Goal: Task Accomplishment & Management: Manage account settings

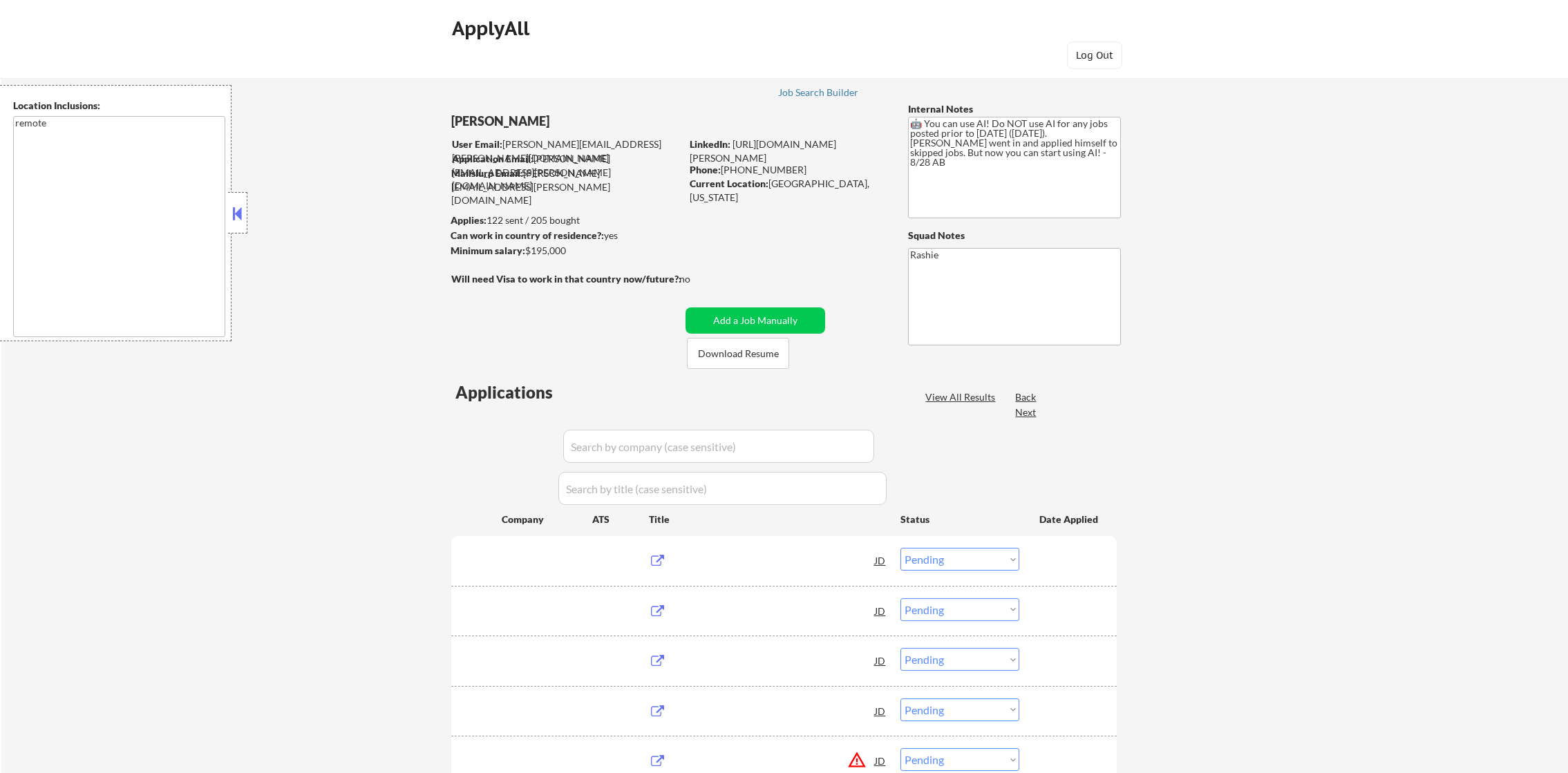
select select ""pending""
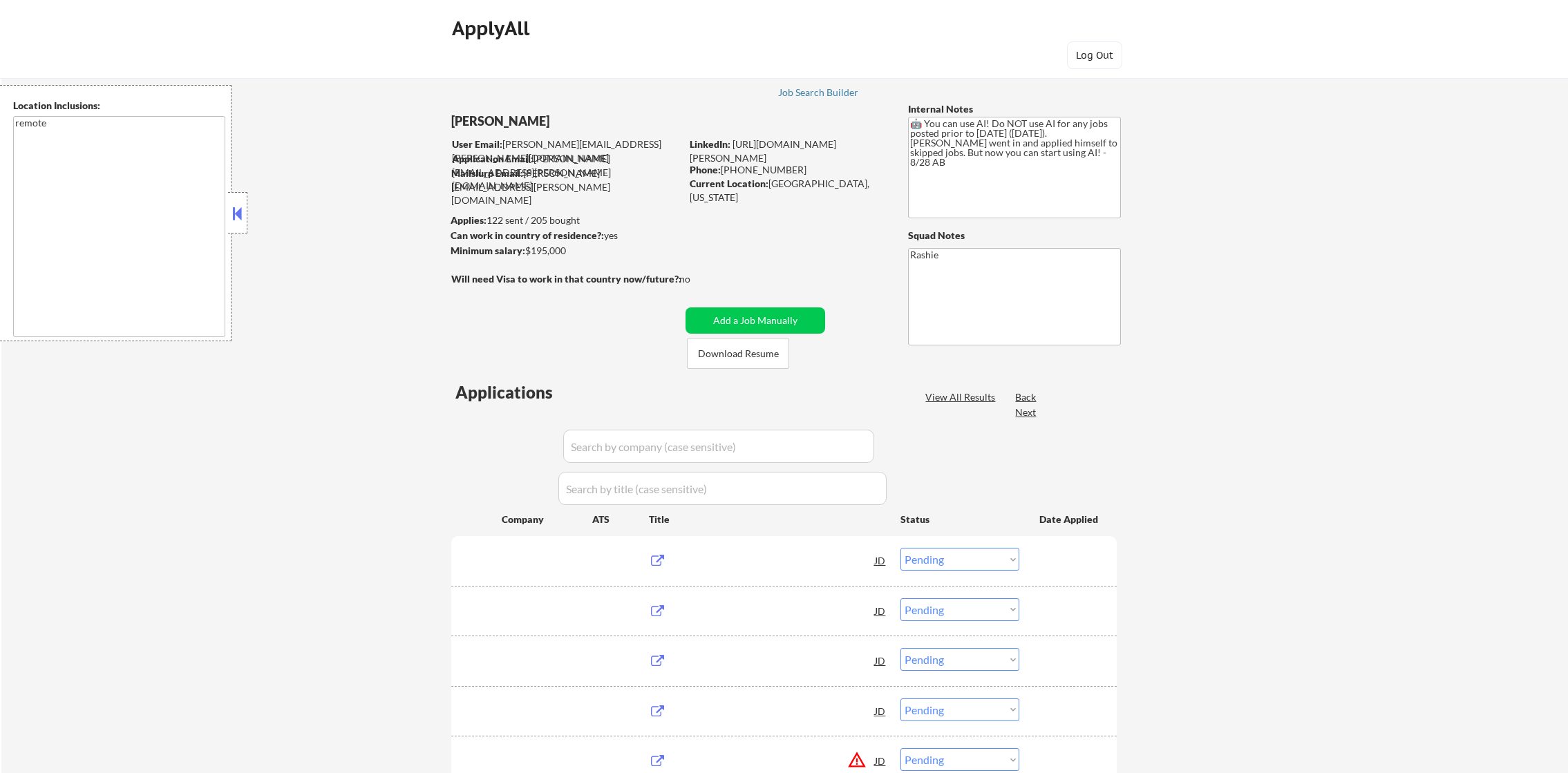
select select ""pending""
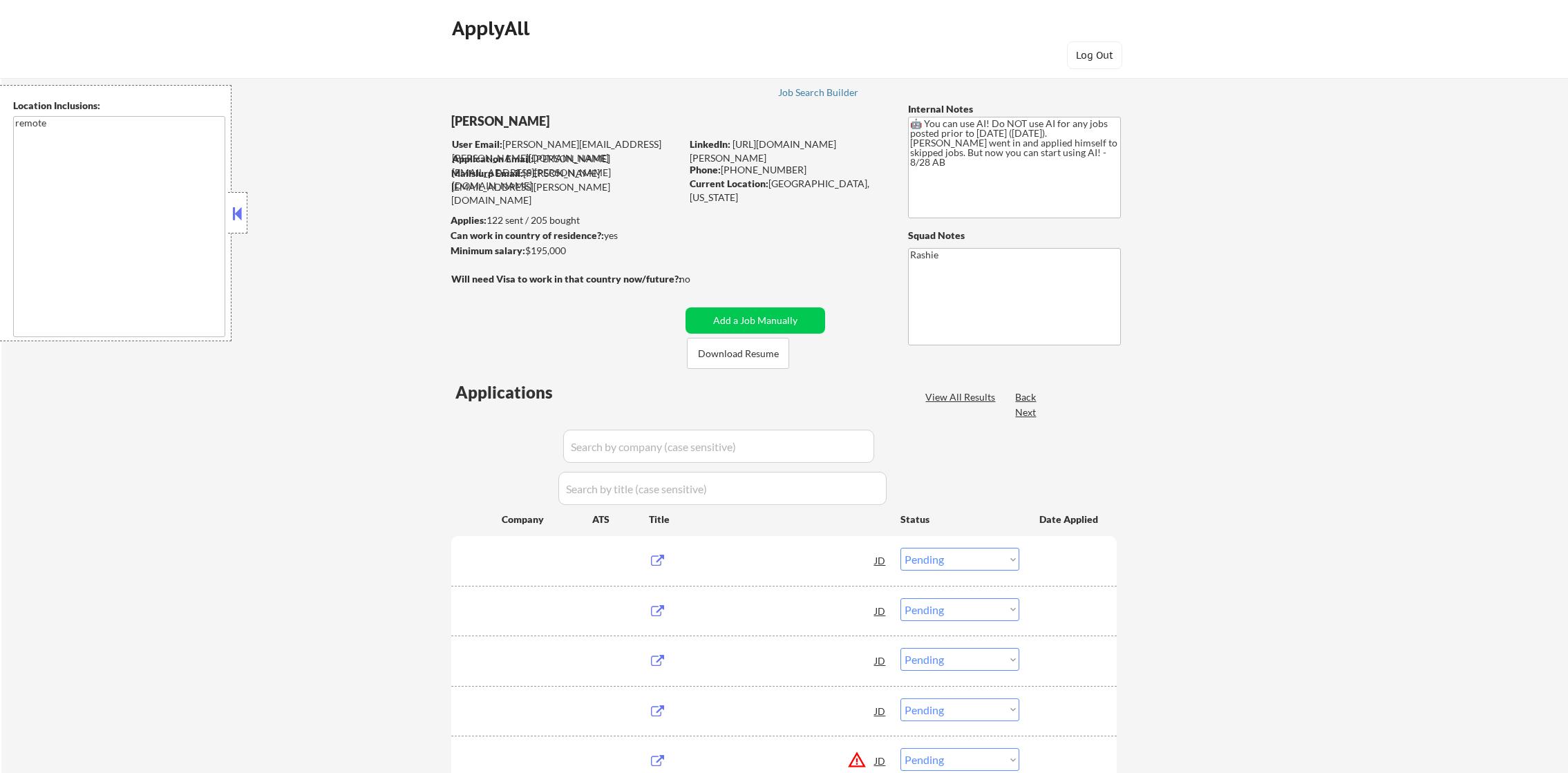
select select ""pending""
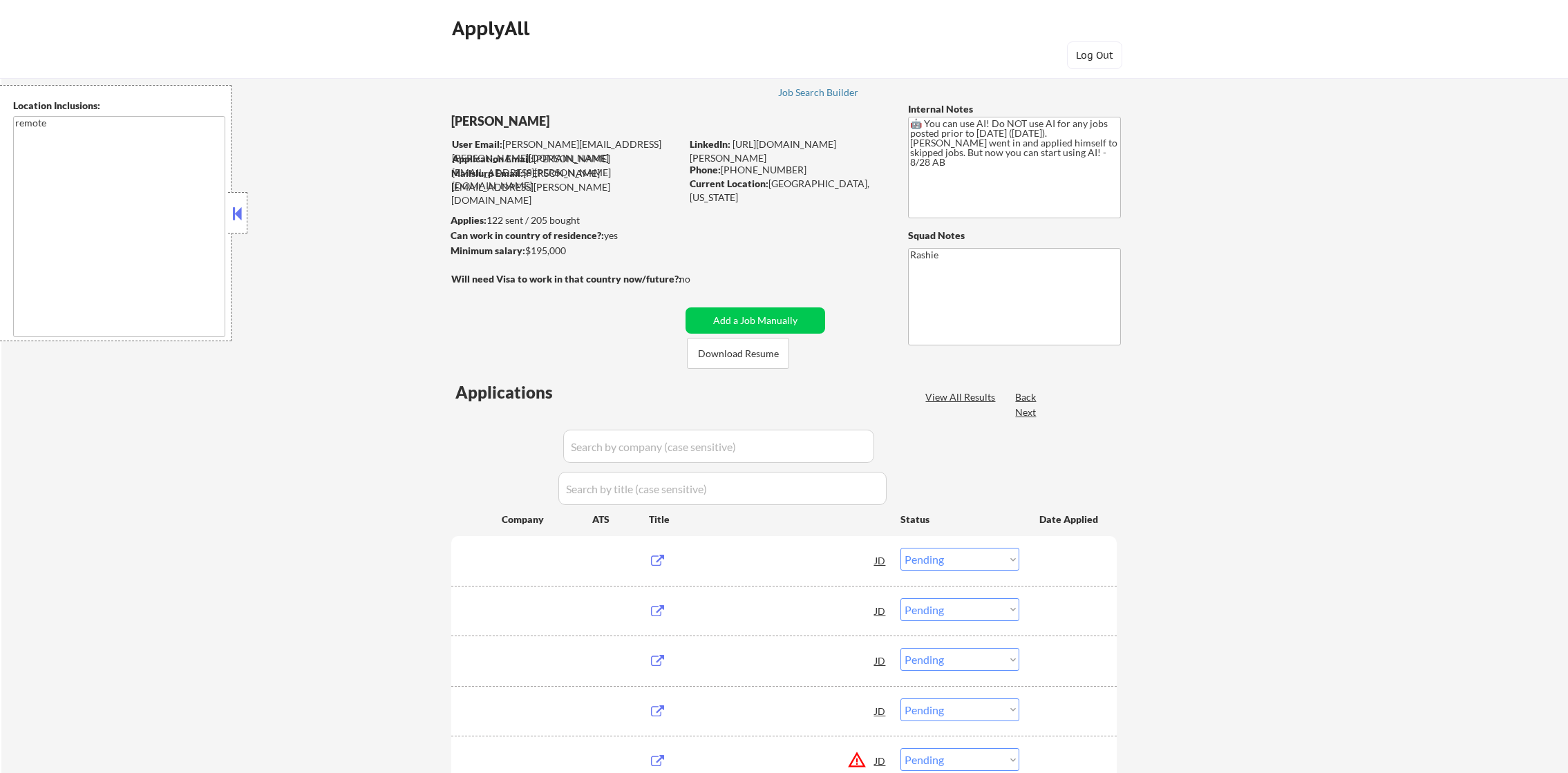
select select ""pending""
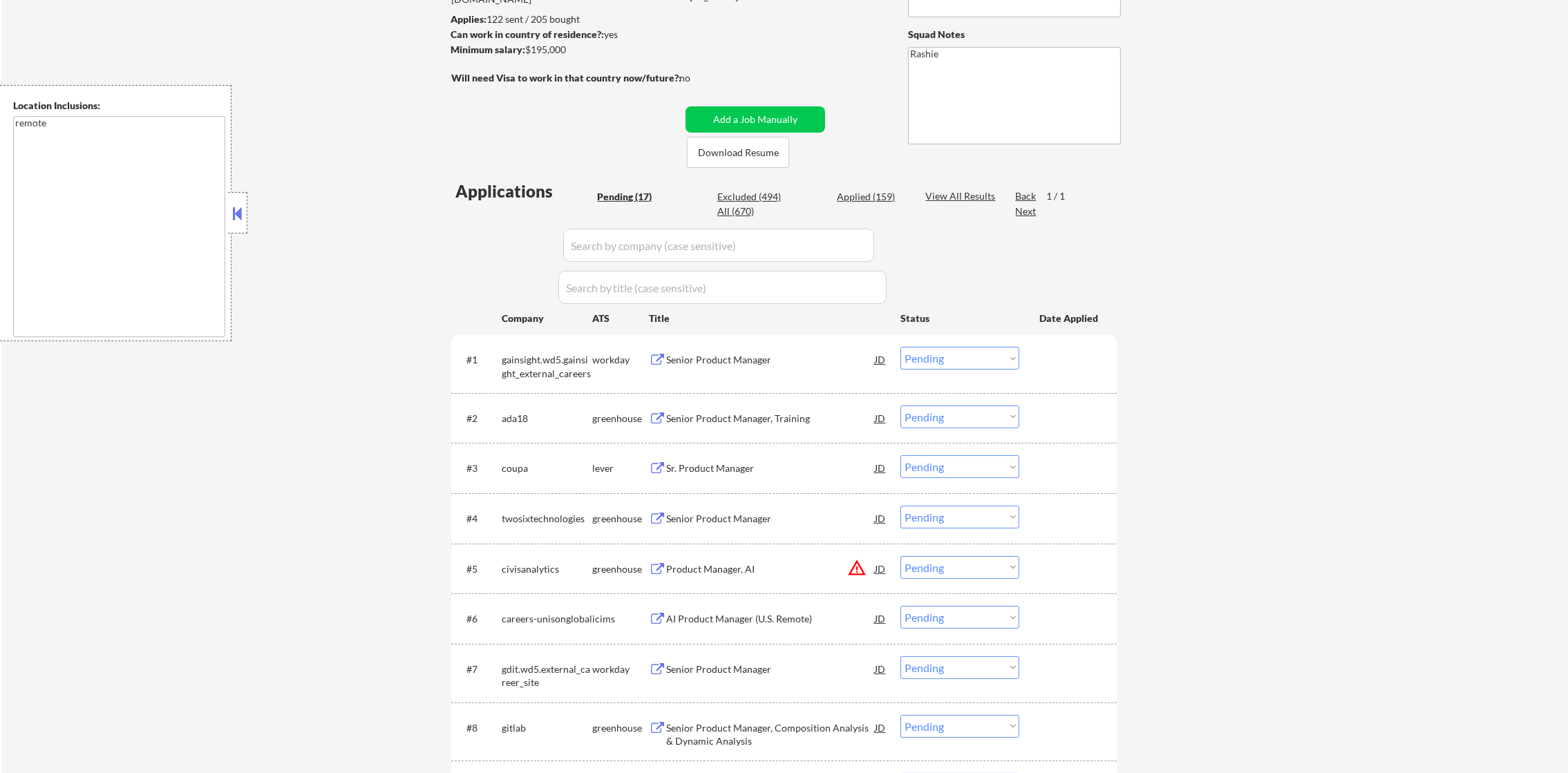
scroll to position [207, 0]
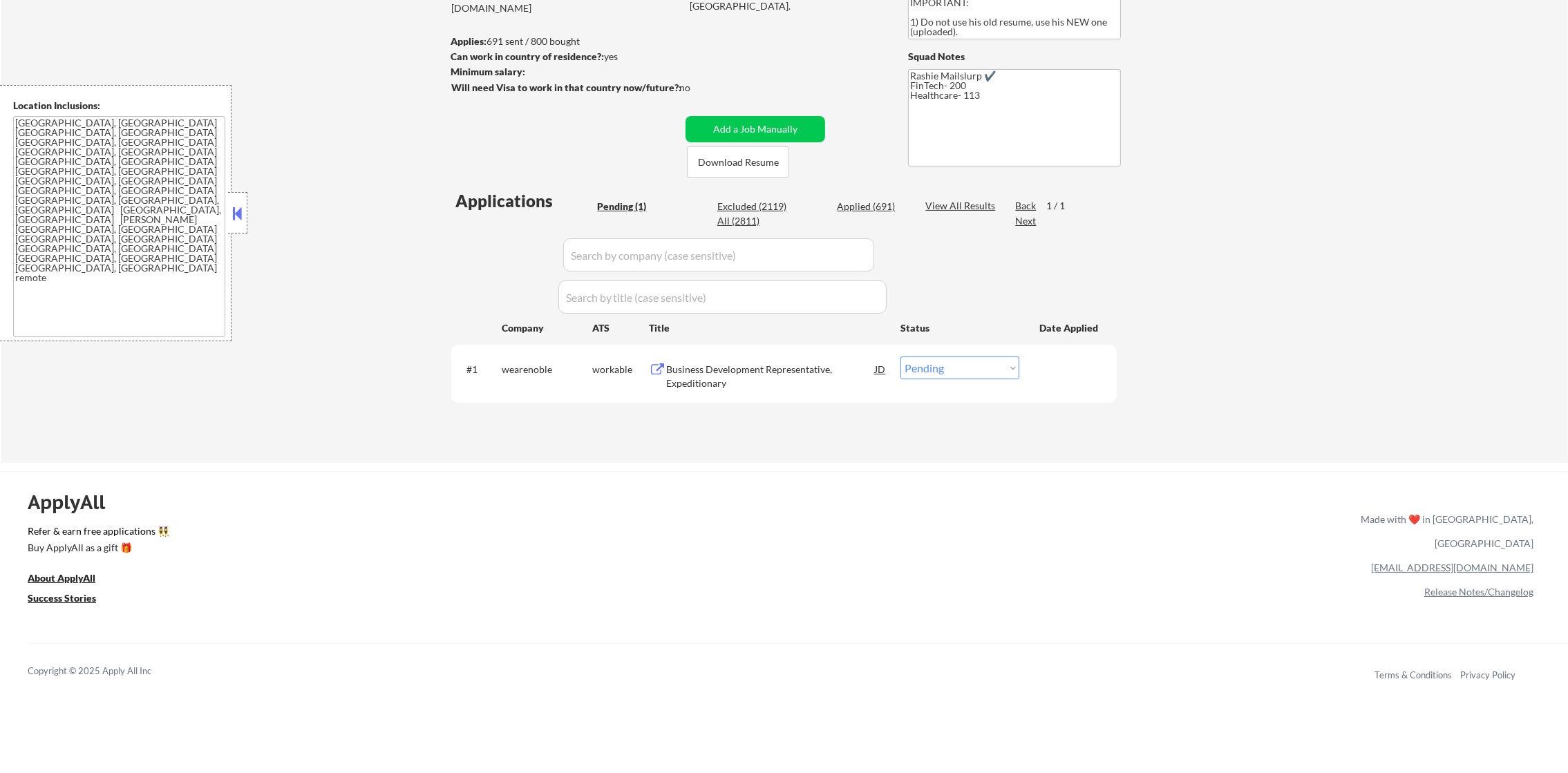
scroll to position [207, 0]
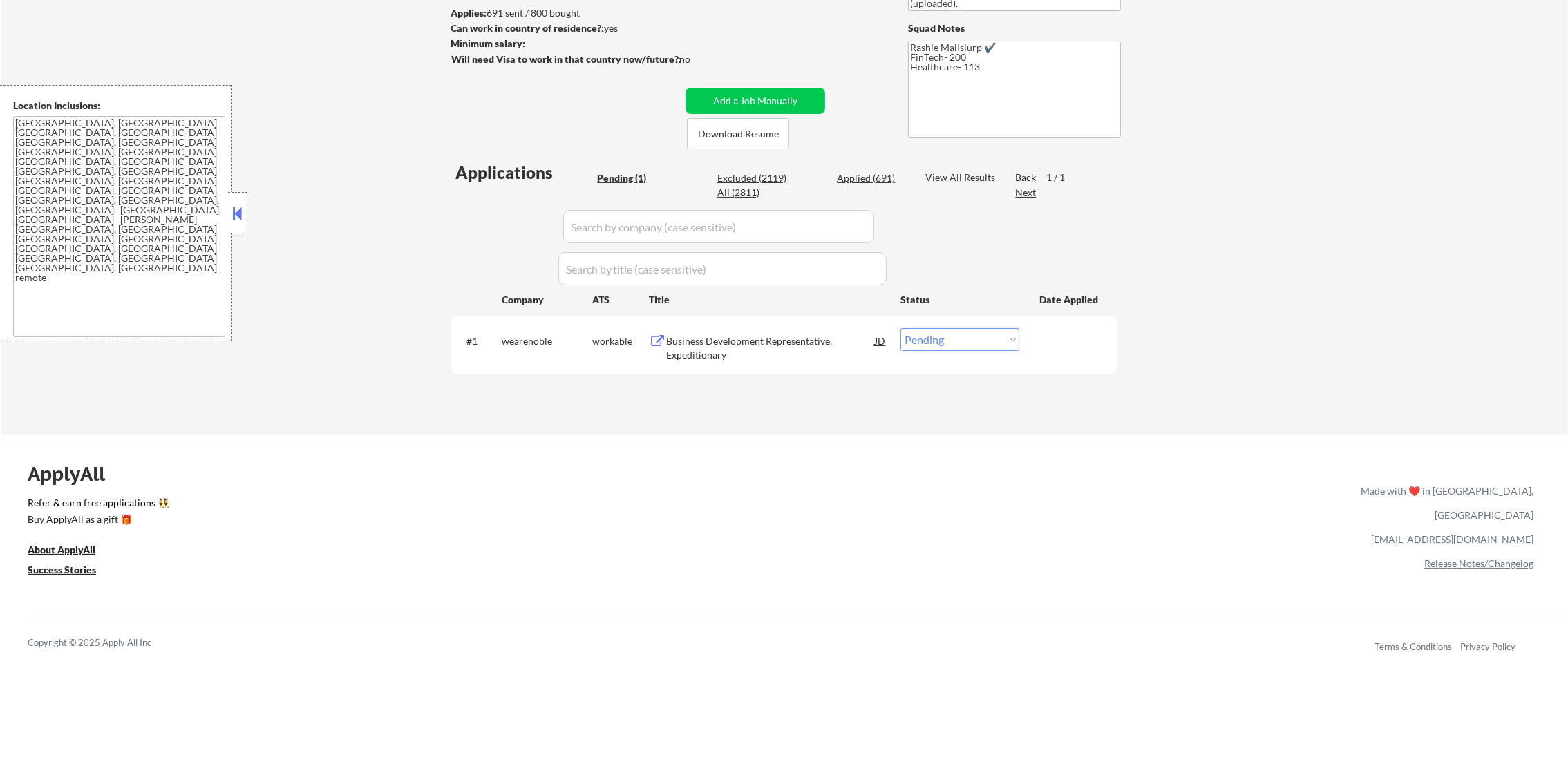
click at [730, 346] on div "Business Development Representative, Expeditionary" at bounding box center [771, 348] width 209 height 27
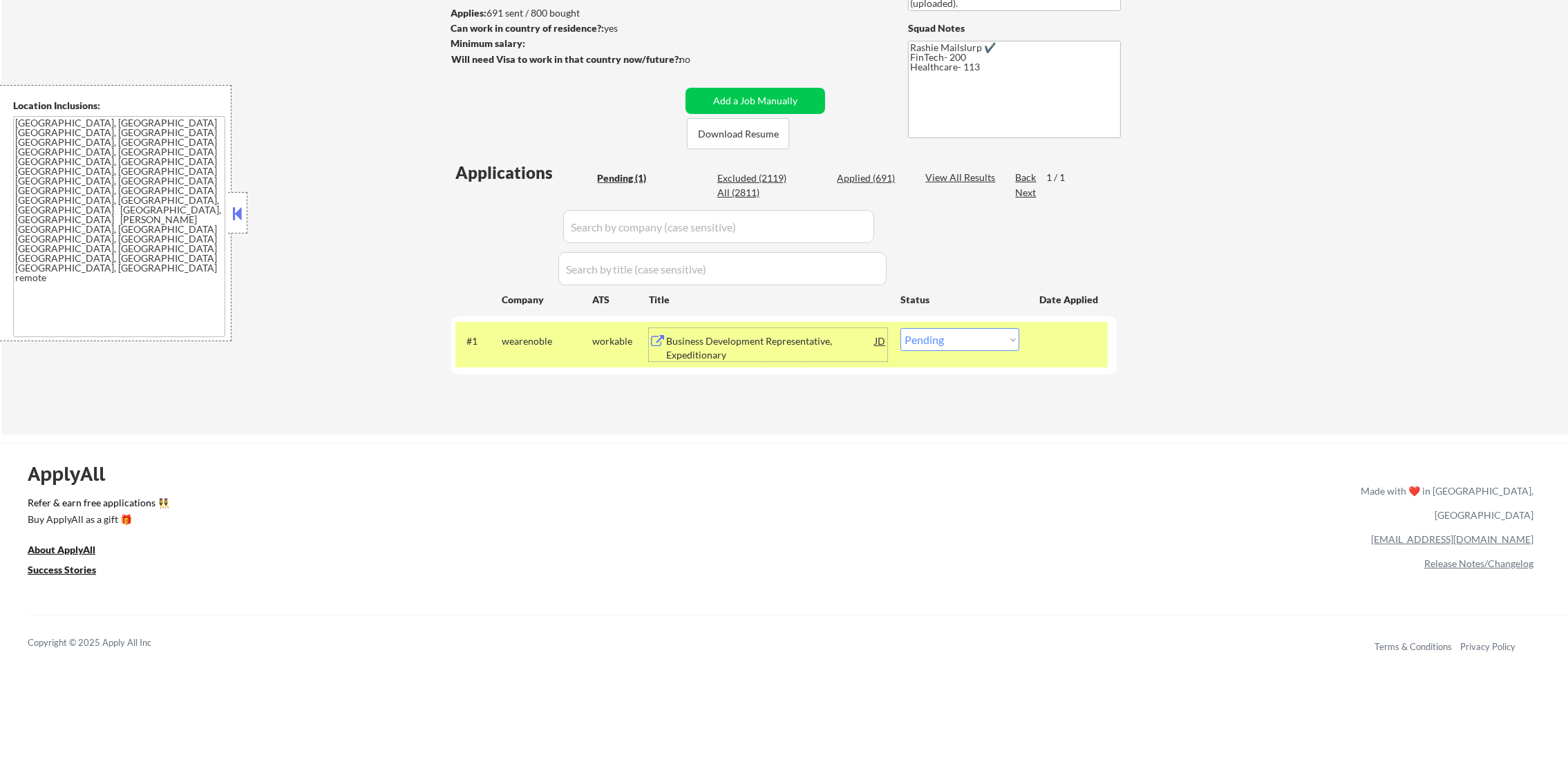
click at [965, 331] on select "Choose an option... Pending Applied Excluded (Questions) Excluded (Expired) Exc…" at bounding box center [959, 340] width 118 height 23
select select ""excluded__bad_match_""
click at [901, 328] on select "Choose an option... Pending Applied Excluded (Questions) Excluded (Expired) Exc…" at bounding box center [959, 340] width 118 height 23
click at [536, 356] on div "#1 wearenoble workable Business Development Representative, Expeditionary JD Ch…" at bounding box center [781, 344] width 652 height 45
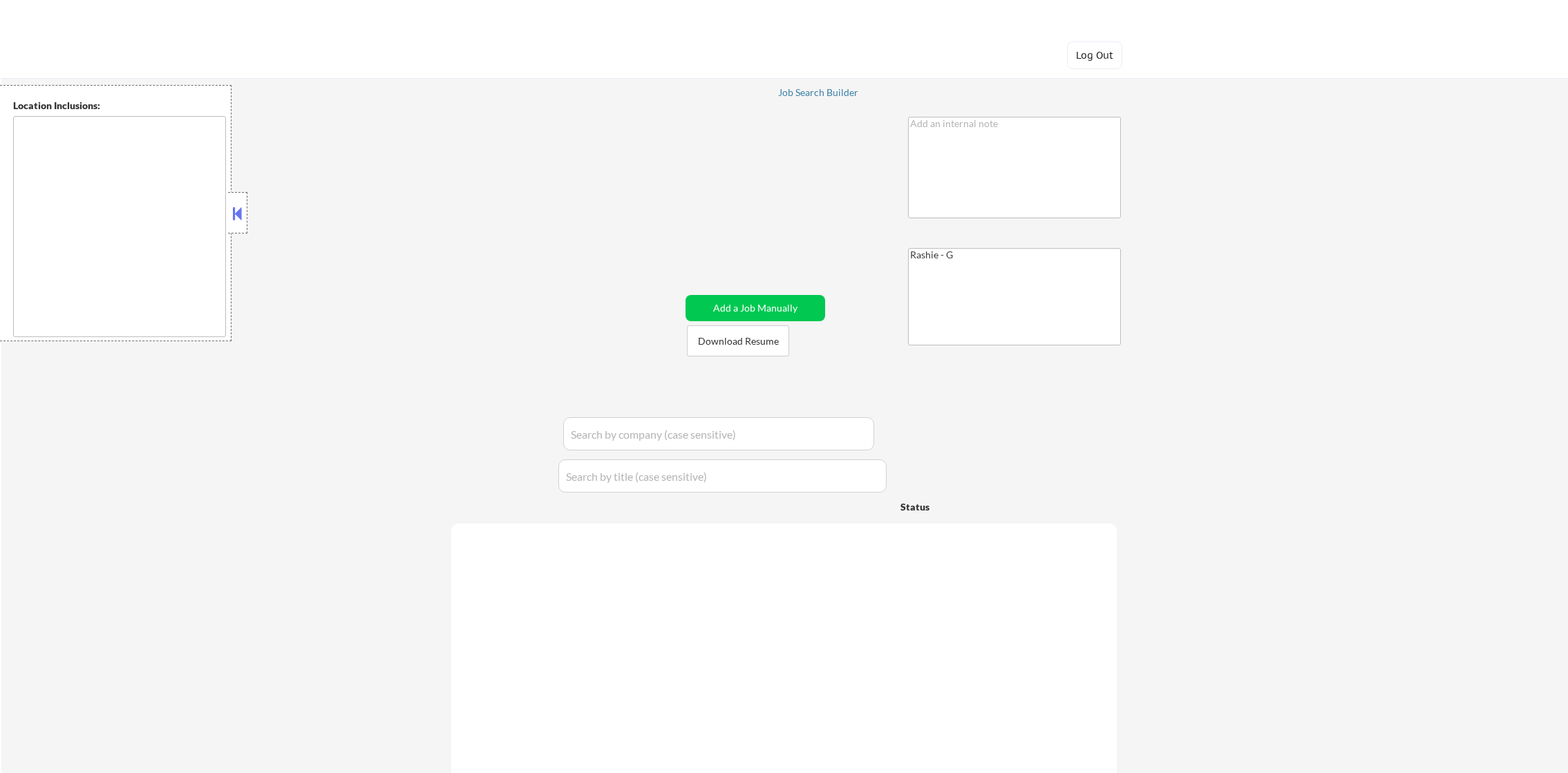
type textarea "[GEOGRAPHIC_DATA], [GEOGRAPHIC_DATA] [GEOGRAPHIC_DATA], [GEOGRAPHIC_DATA] [GEOG…"
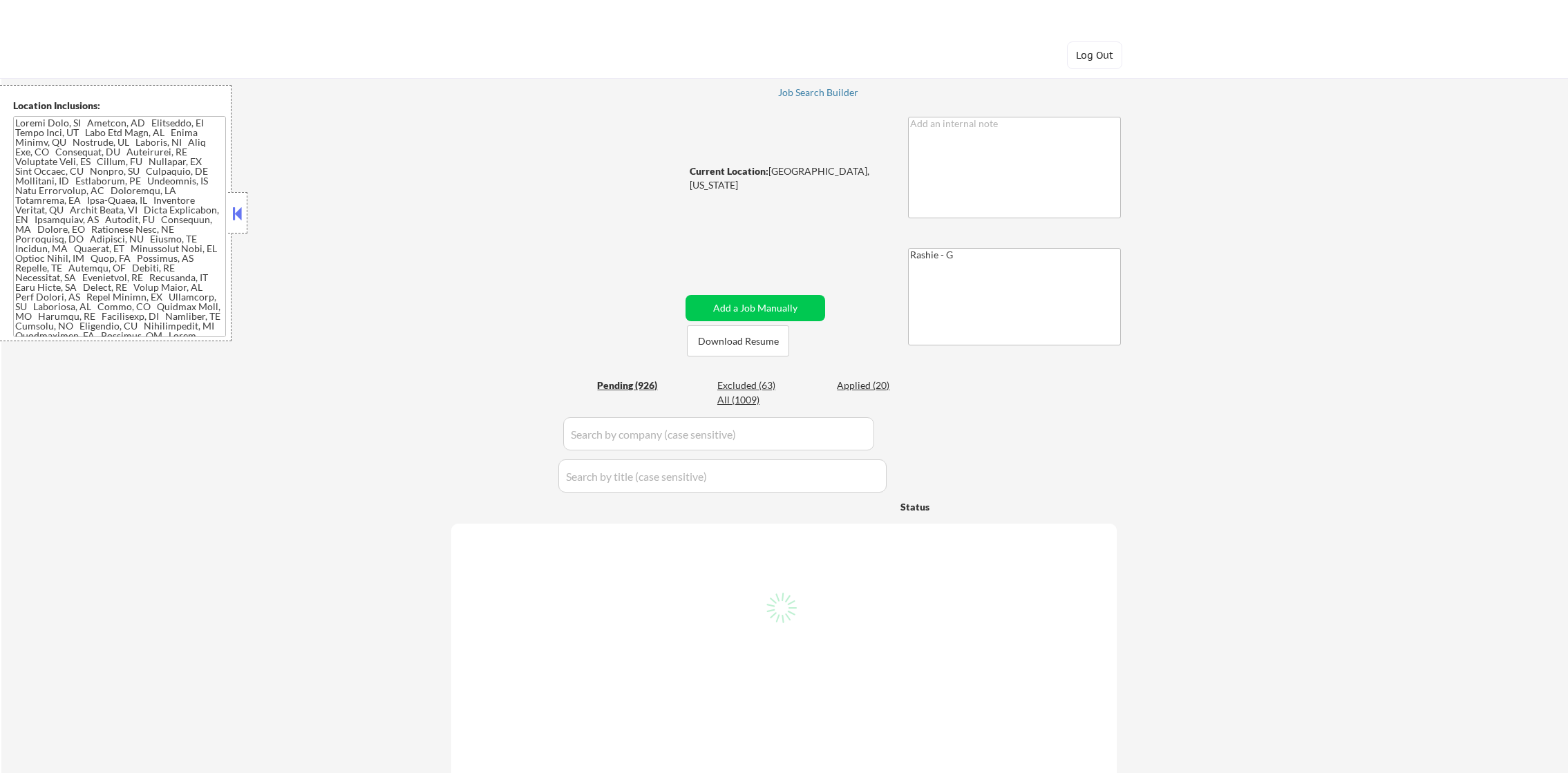
select select ""pending""
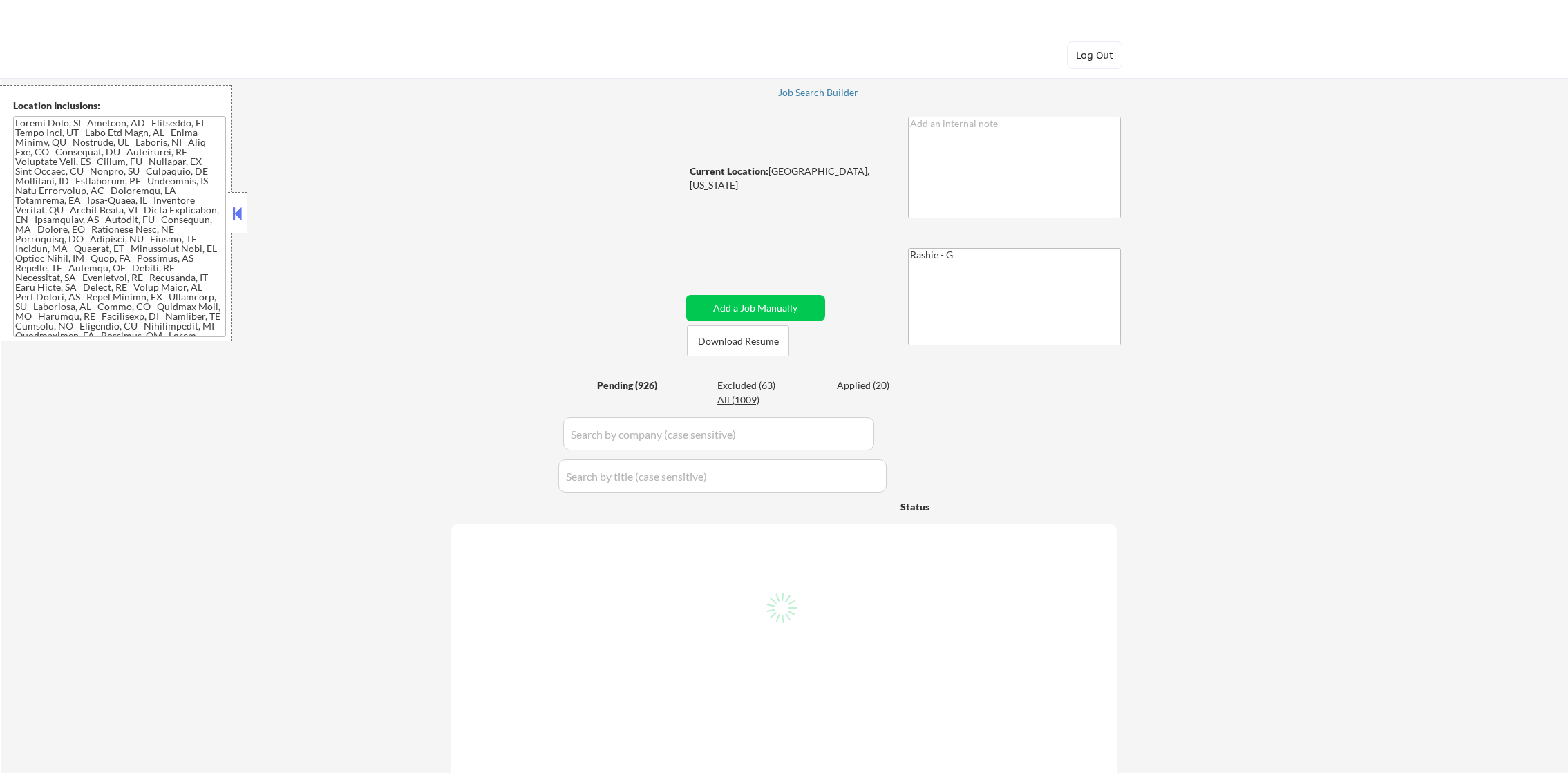
select select ""pending""
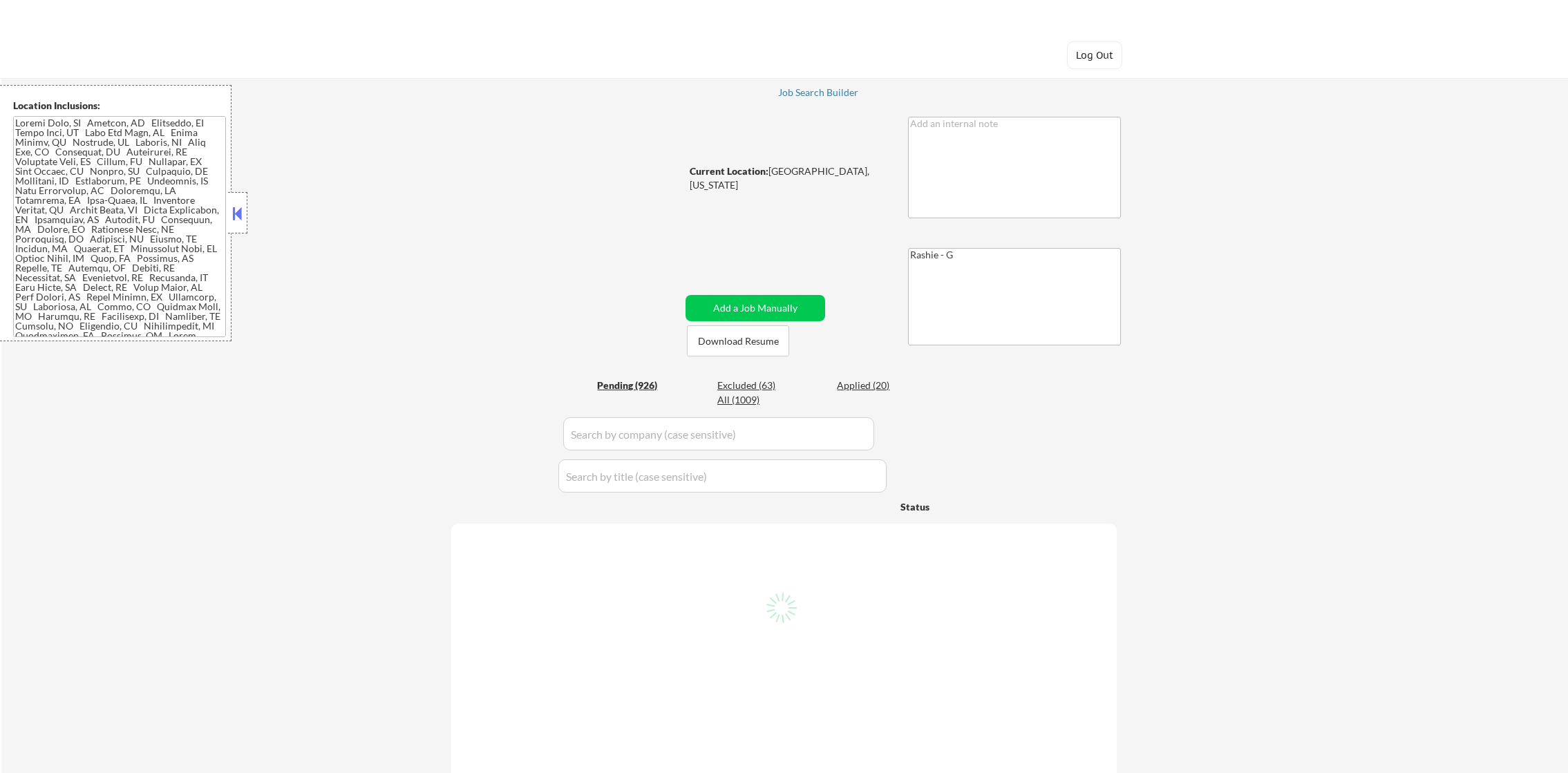
select select ""pending""
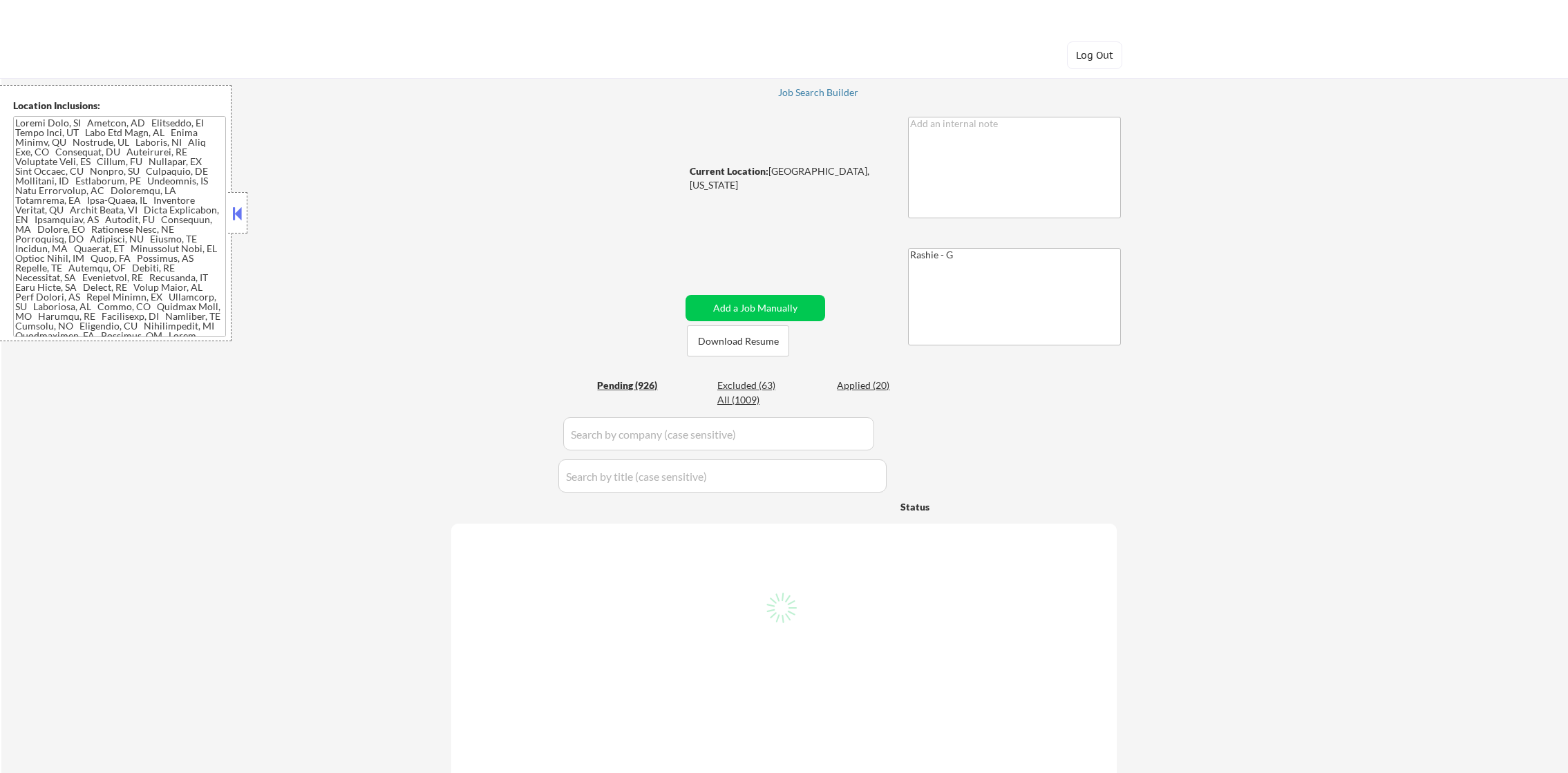
select select ""pending""
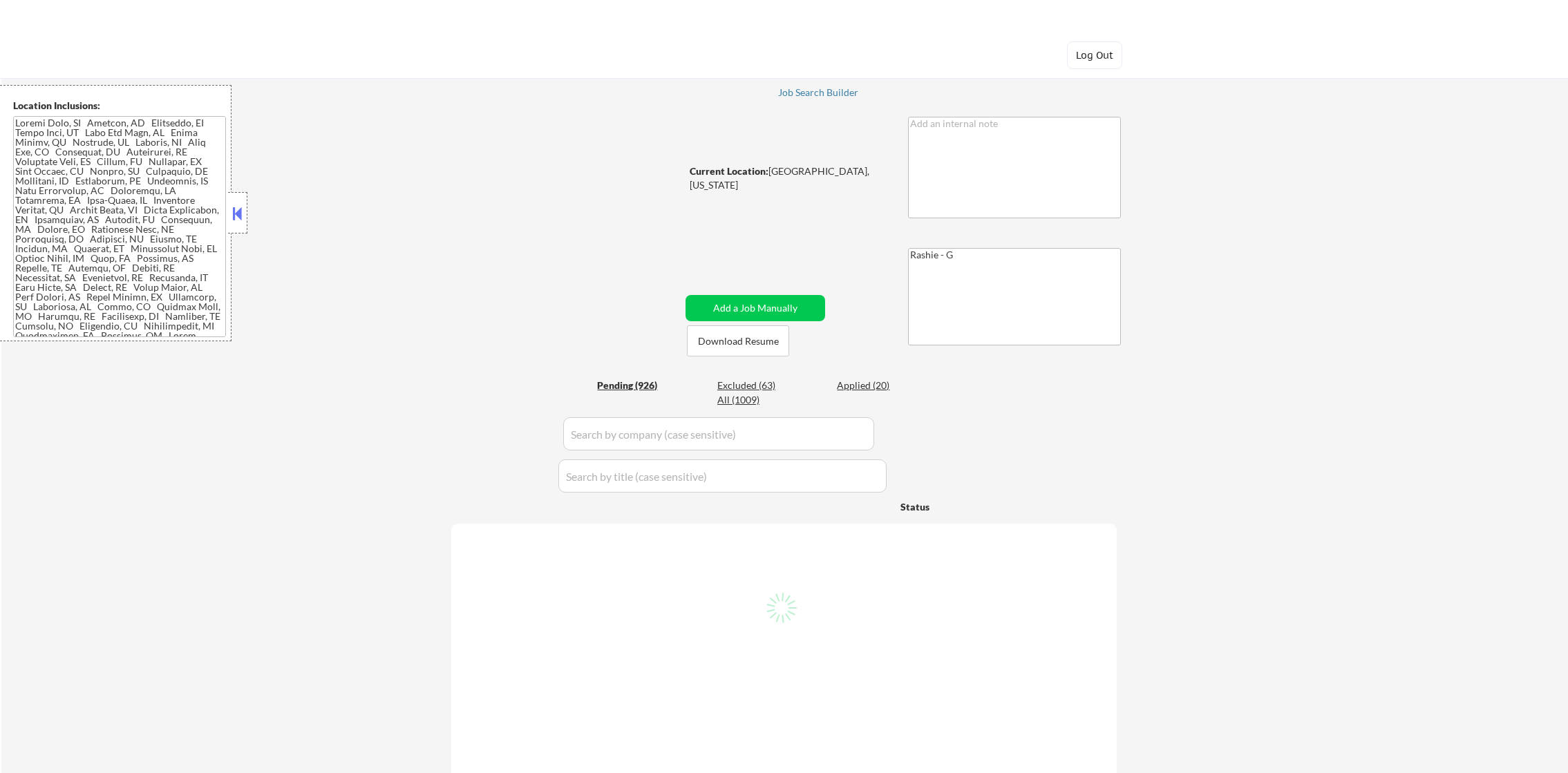
select select ""pending""
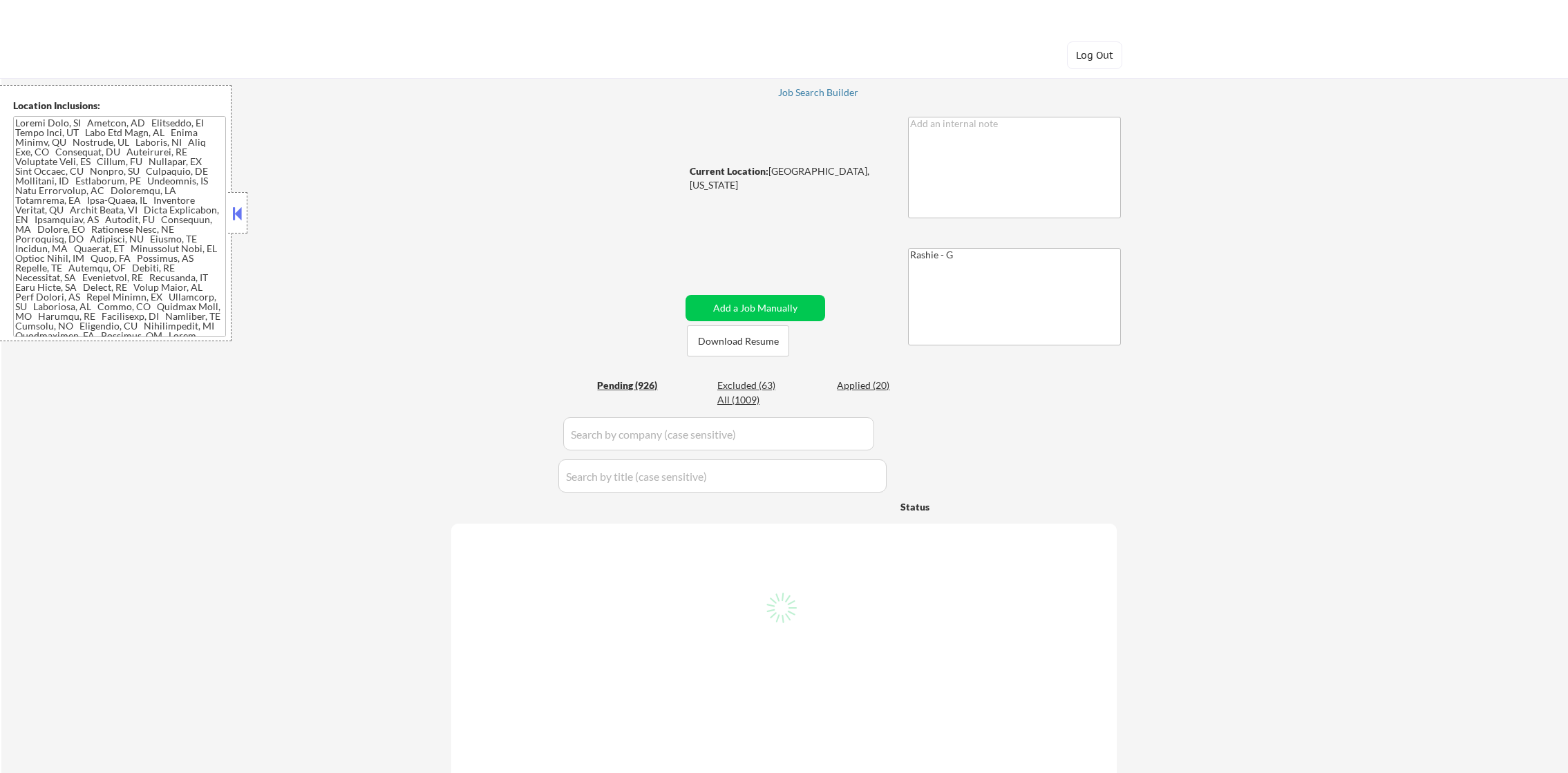
select select ""pending""
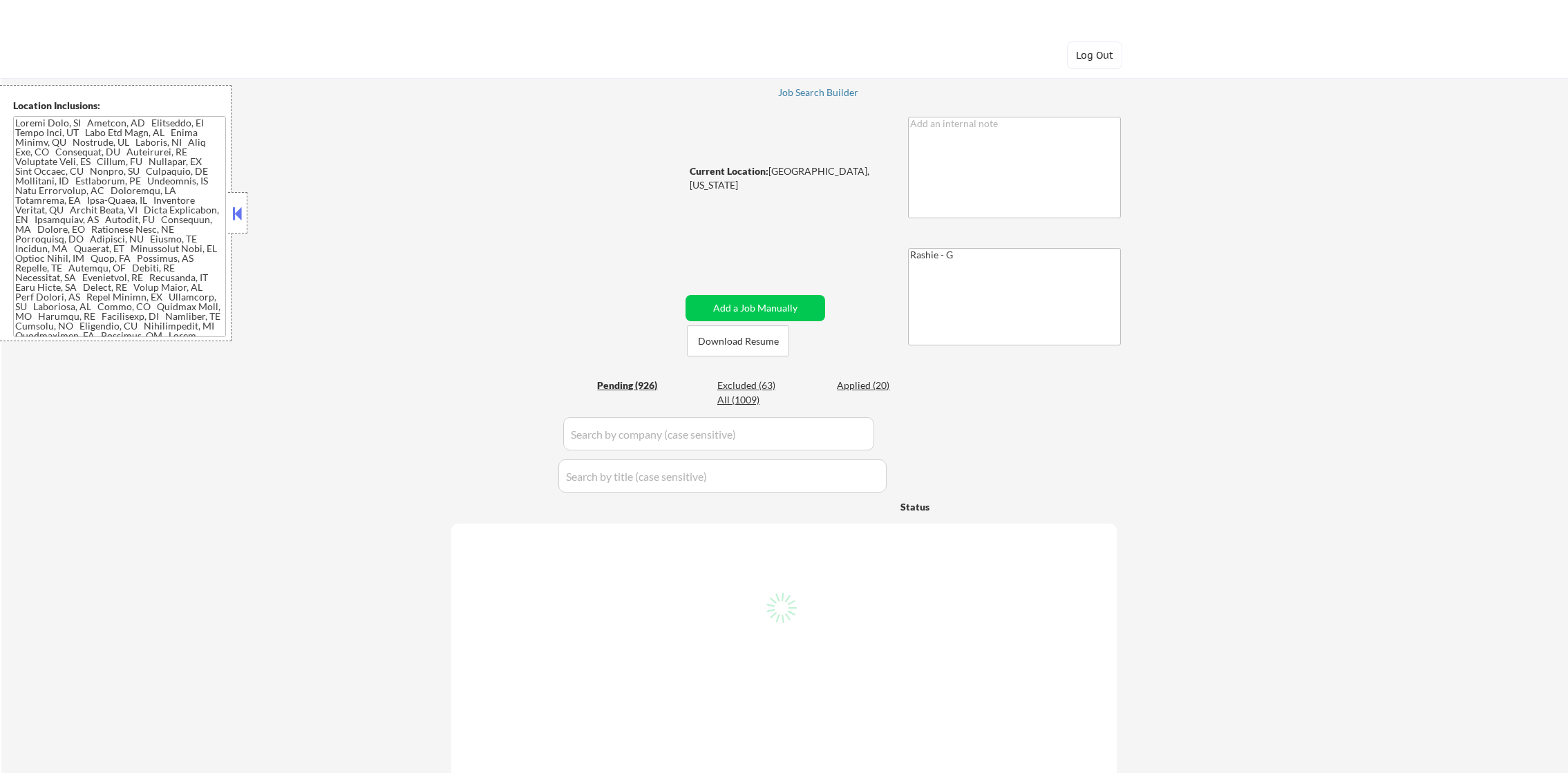
select select ""pending""
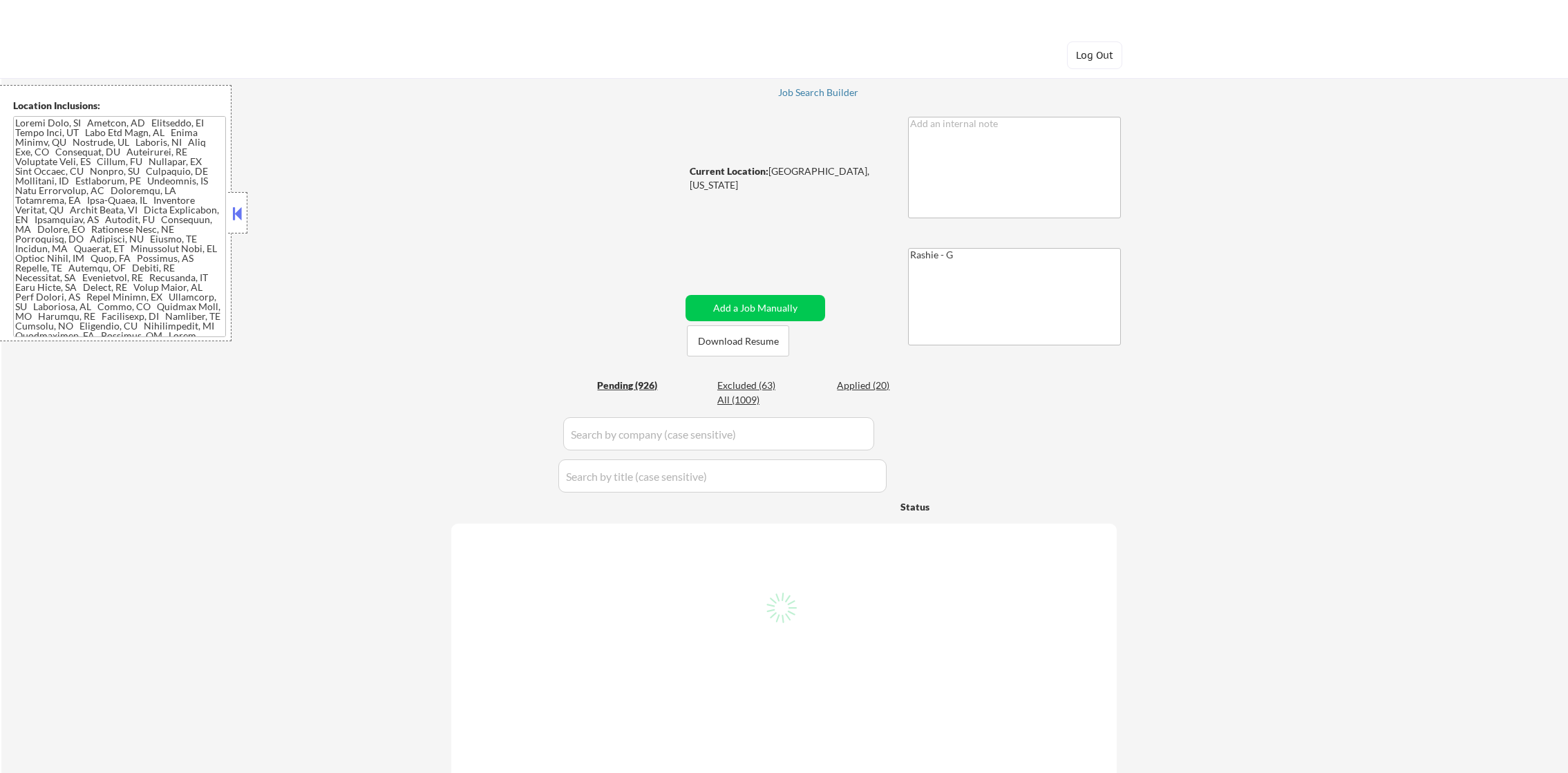
select select ""pending""
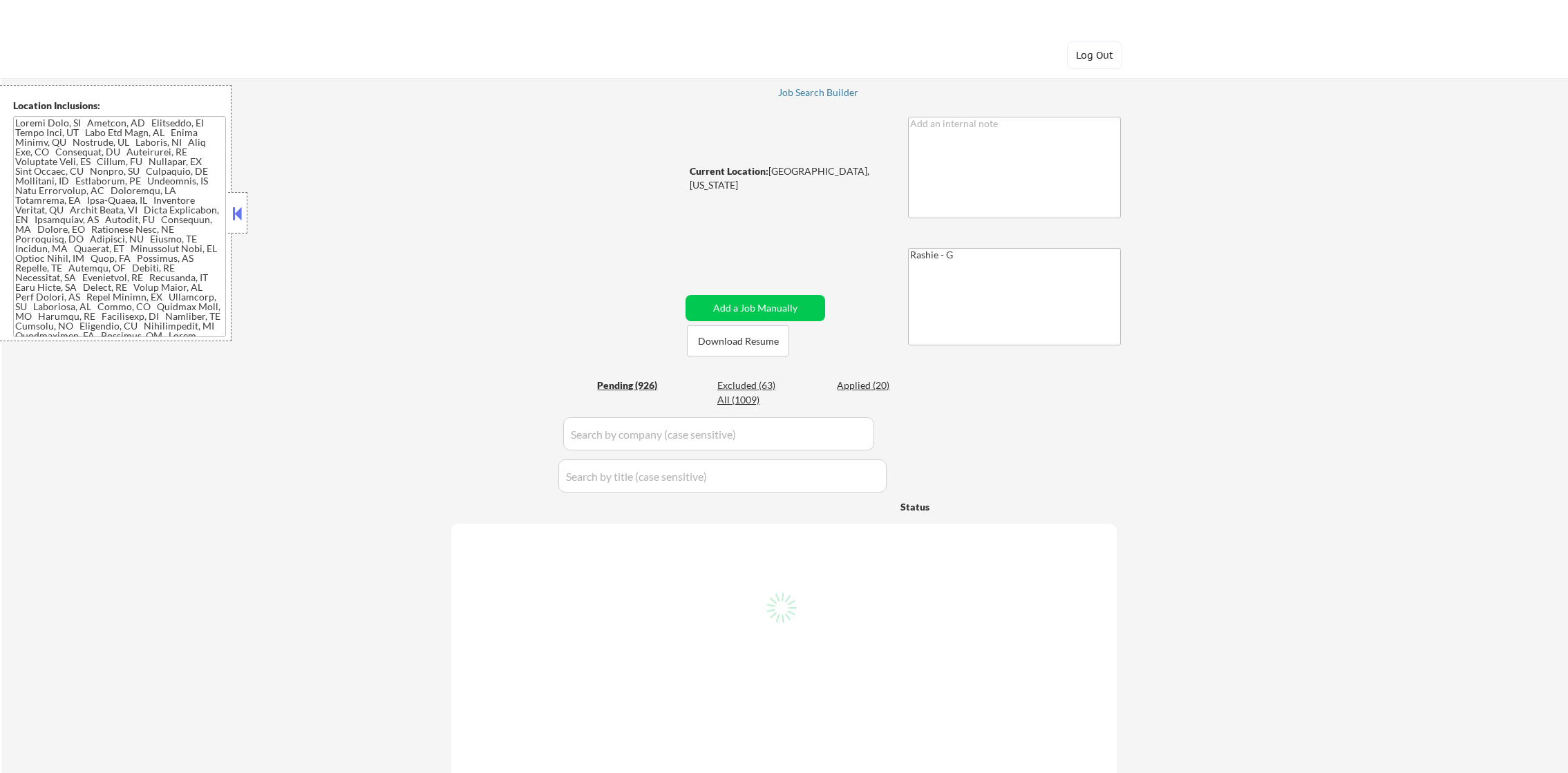
select select ""pending""
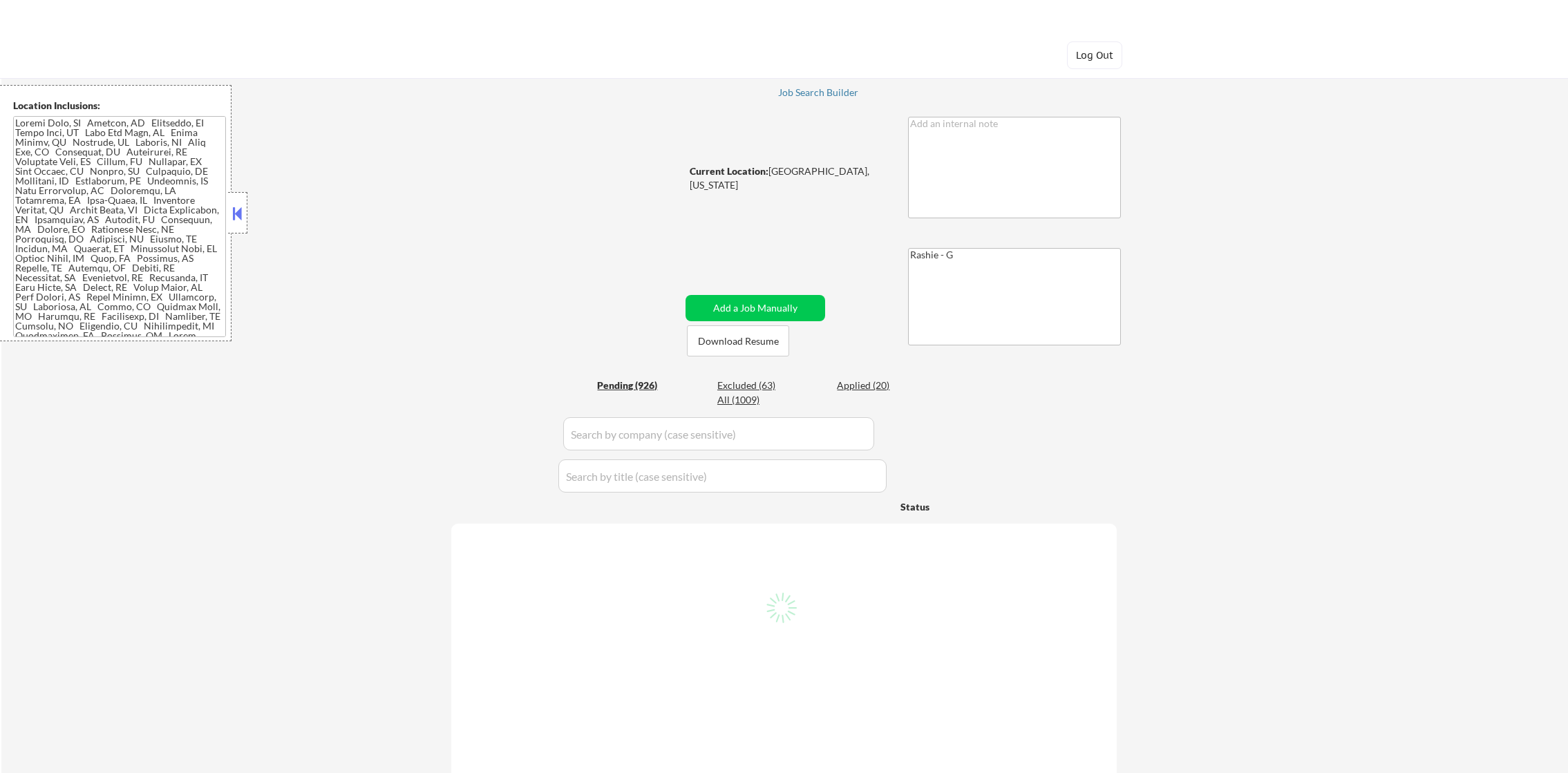
select select ""pending""
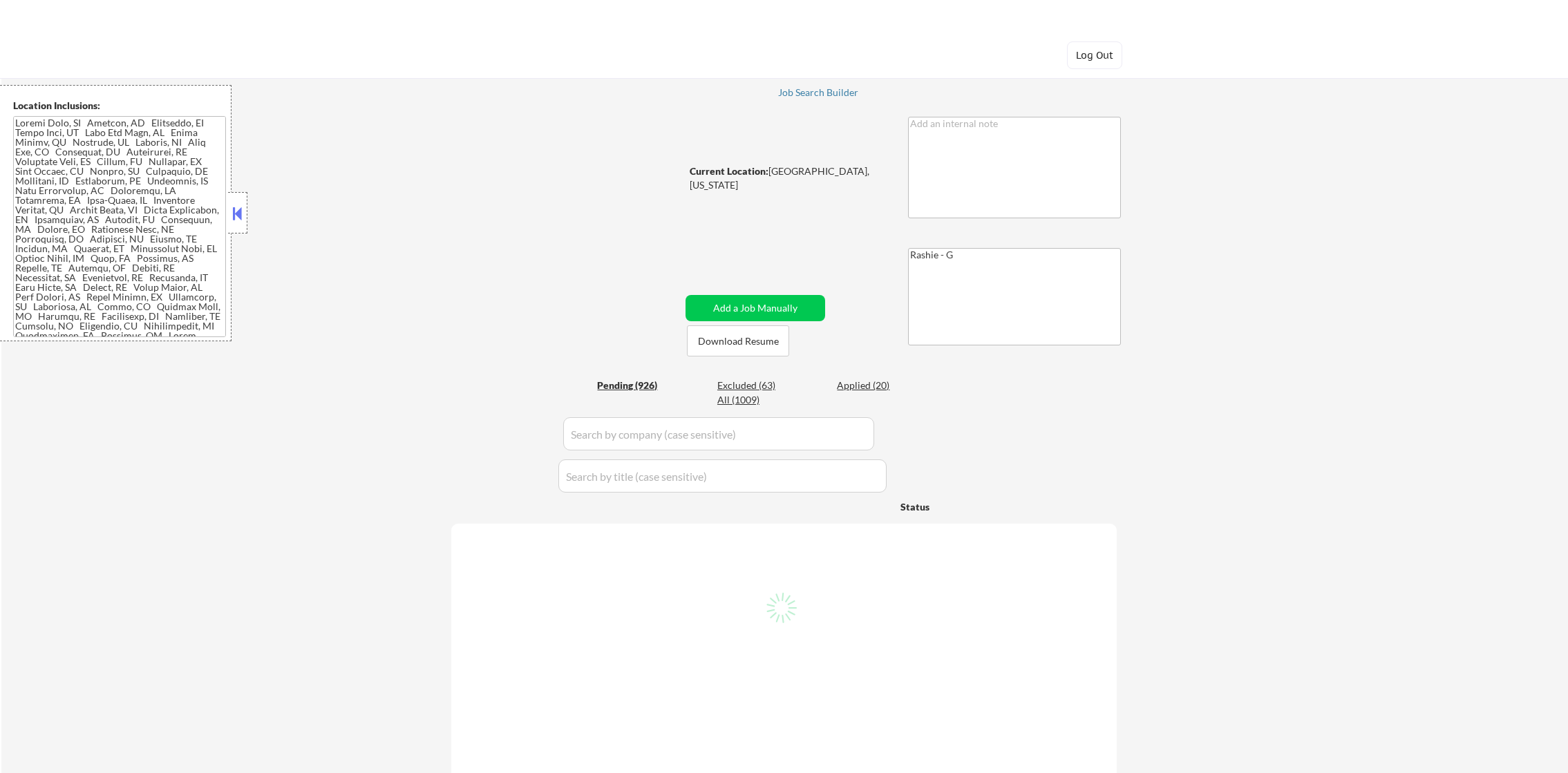
select select ""pending""
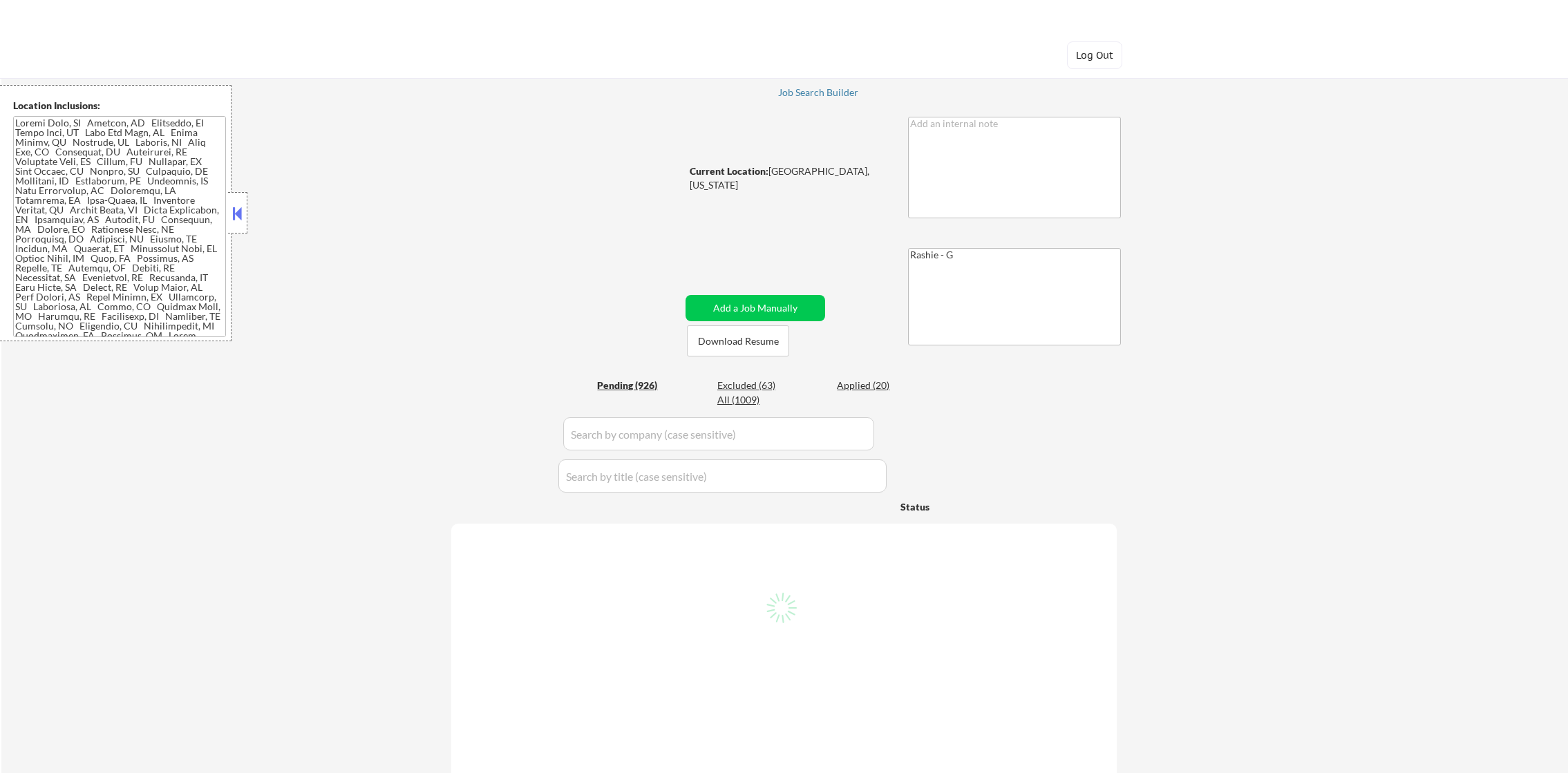
select select ""pending""
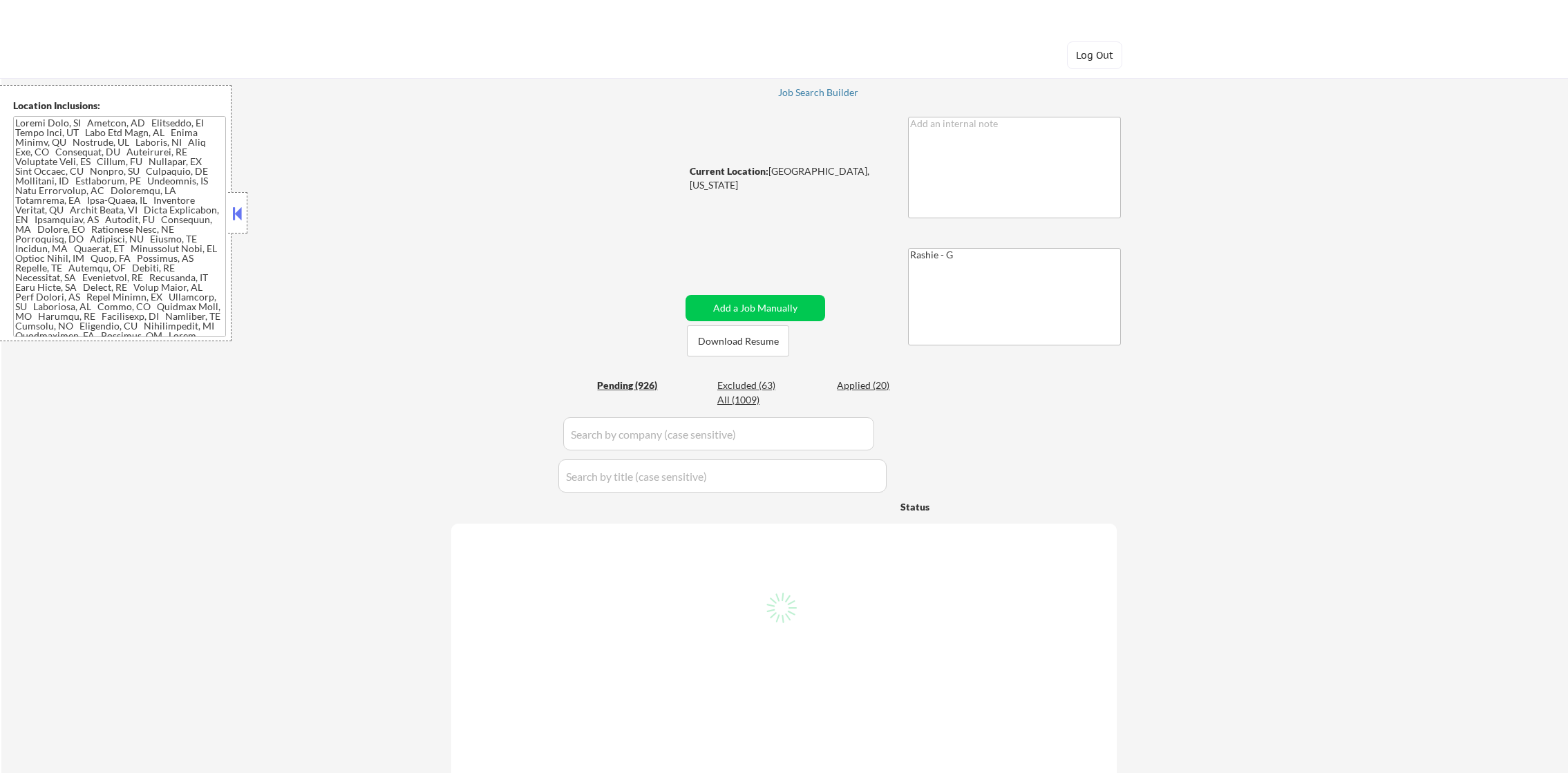
select select ""pending""
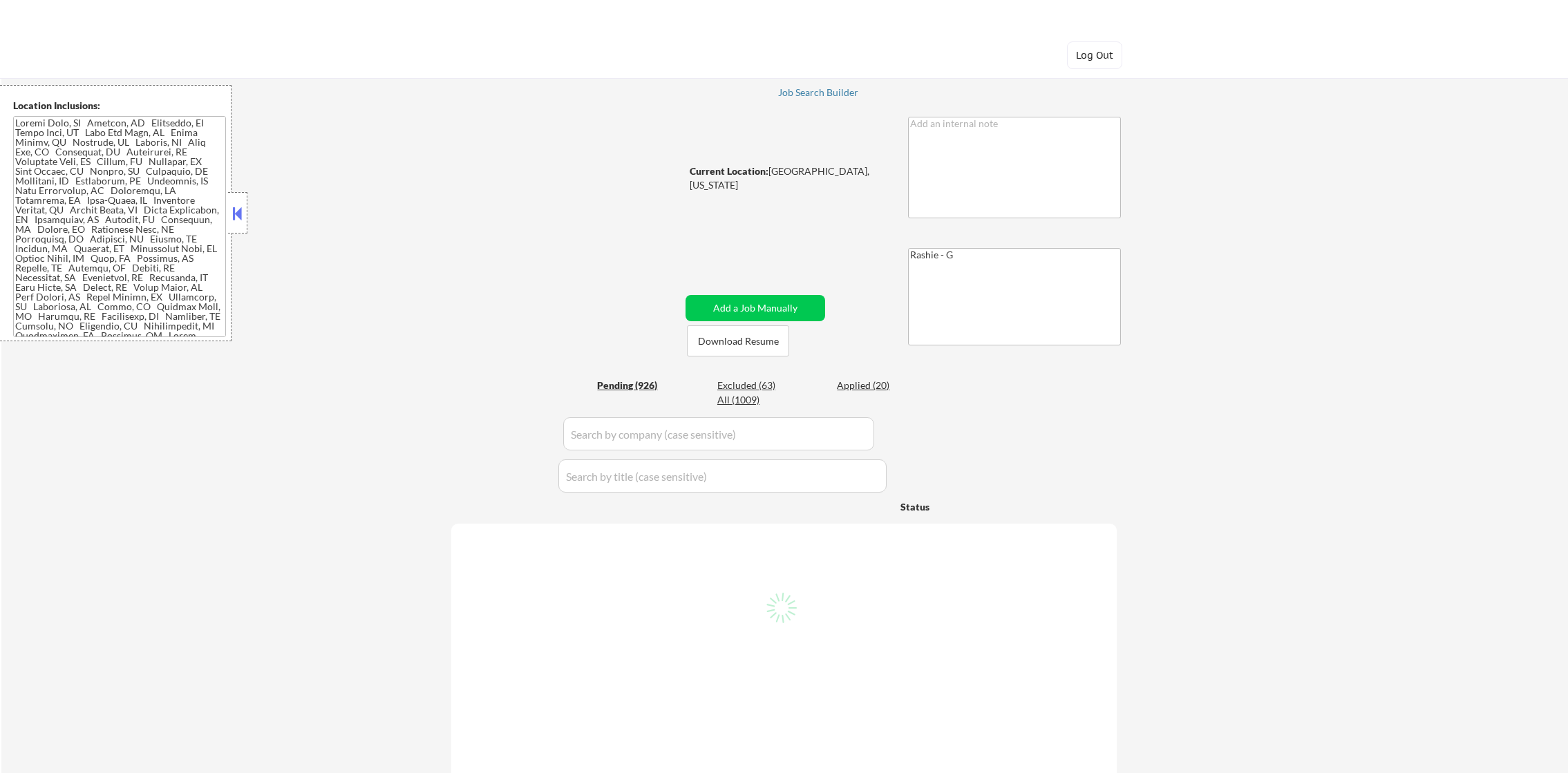
select select ""pending""
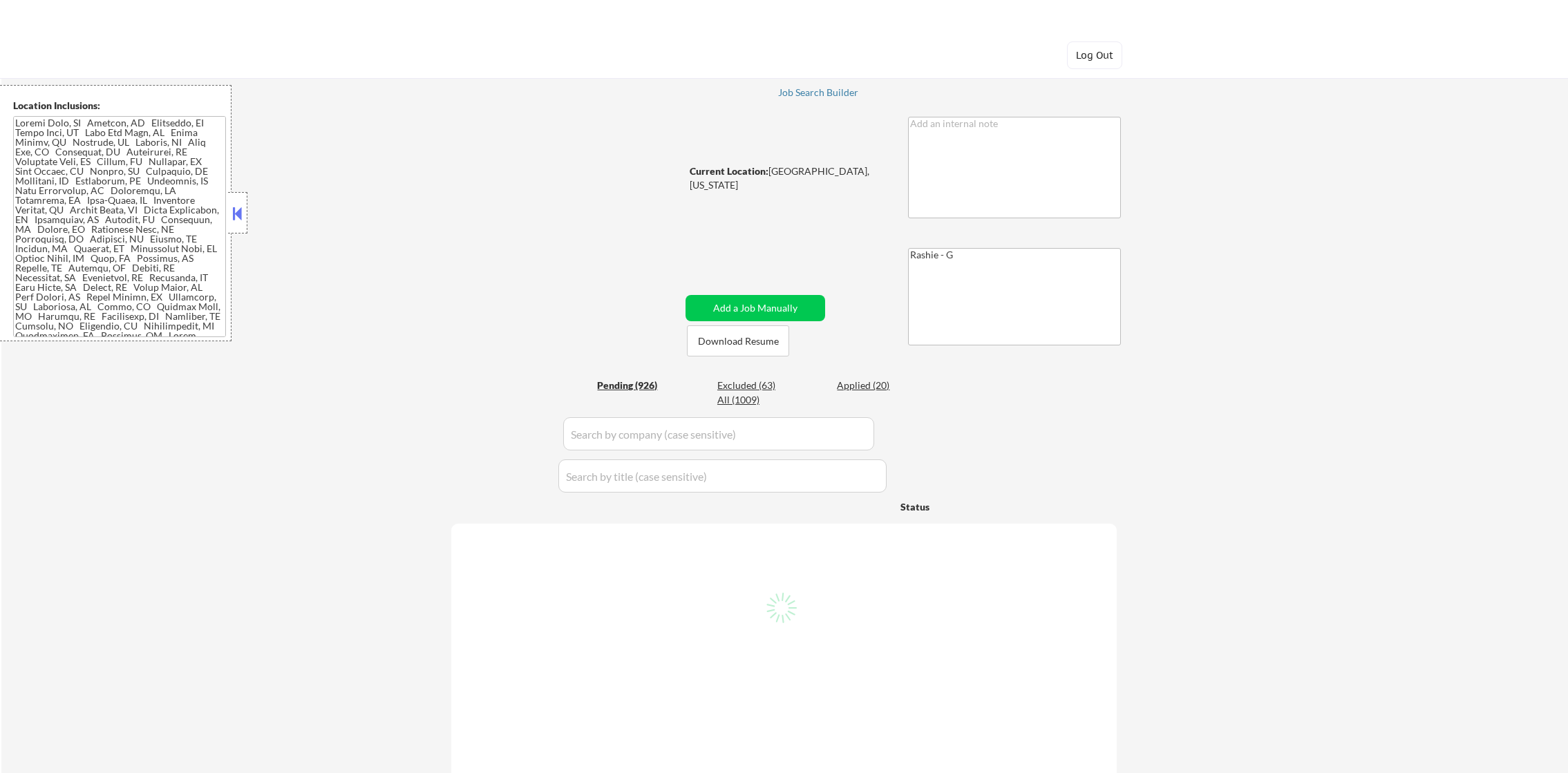
select select ""pending""
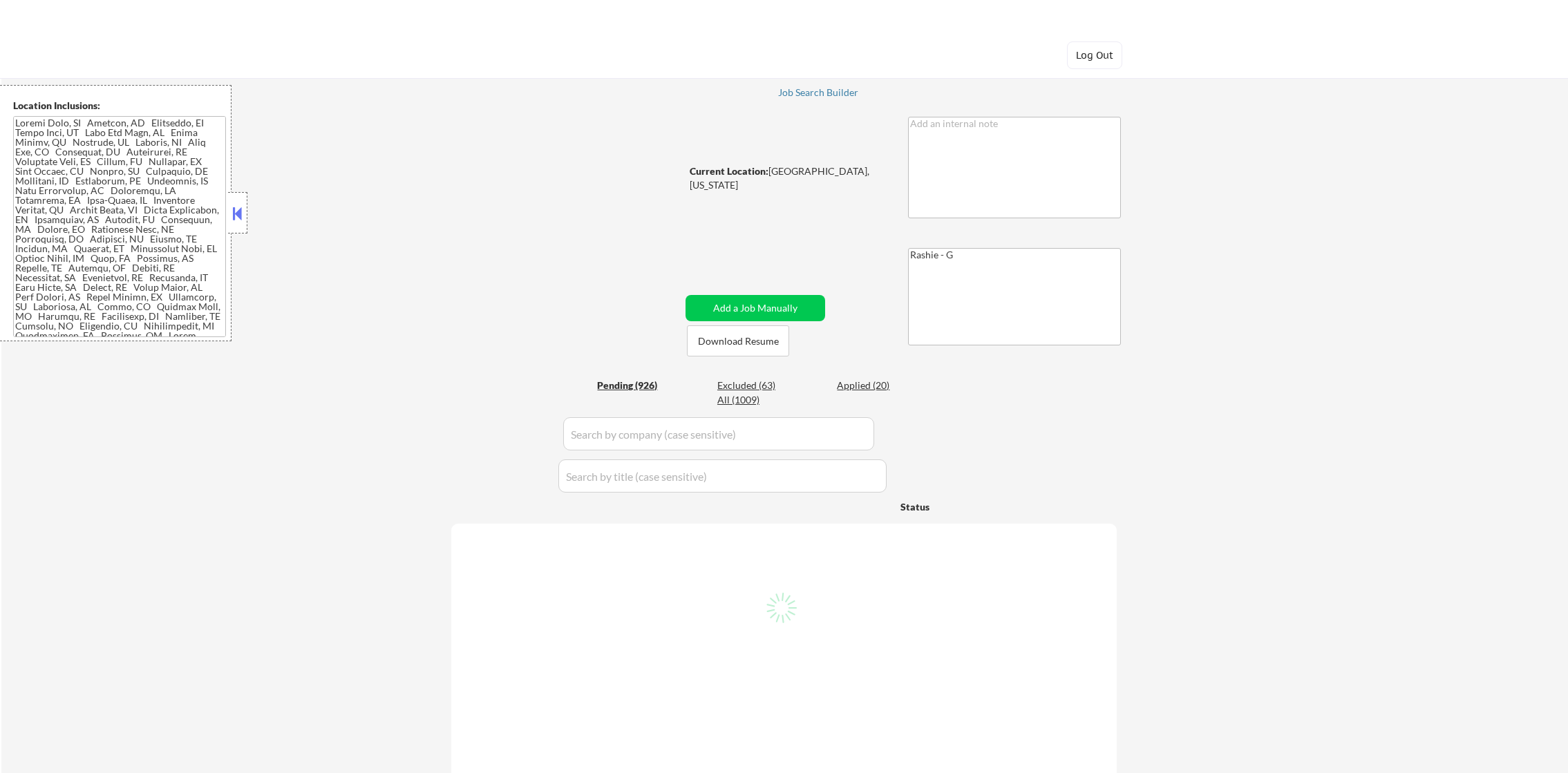
select select ""pending""
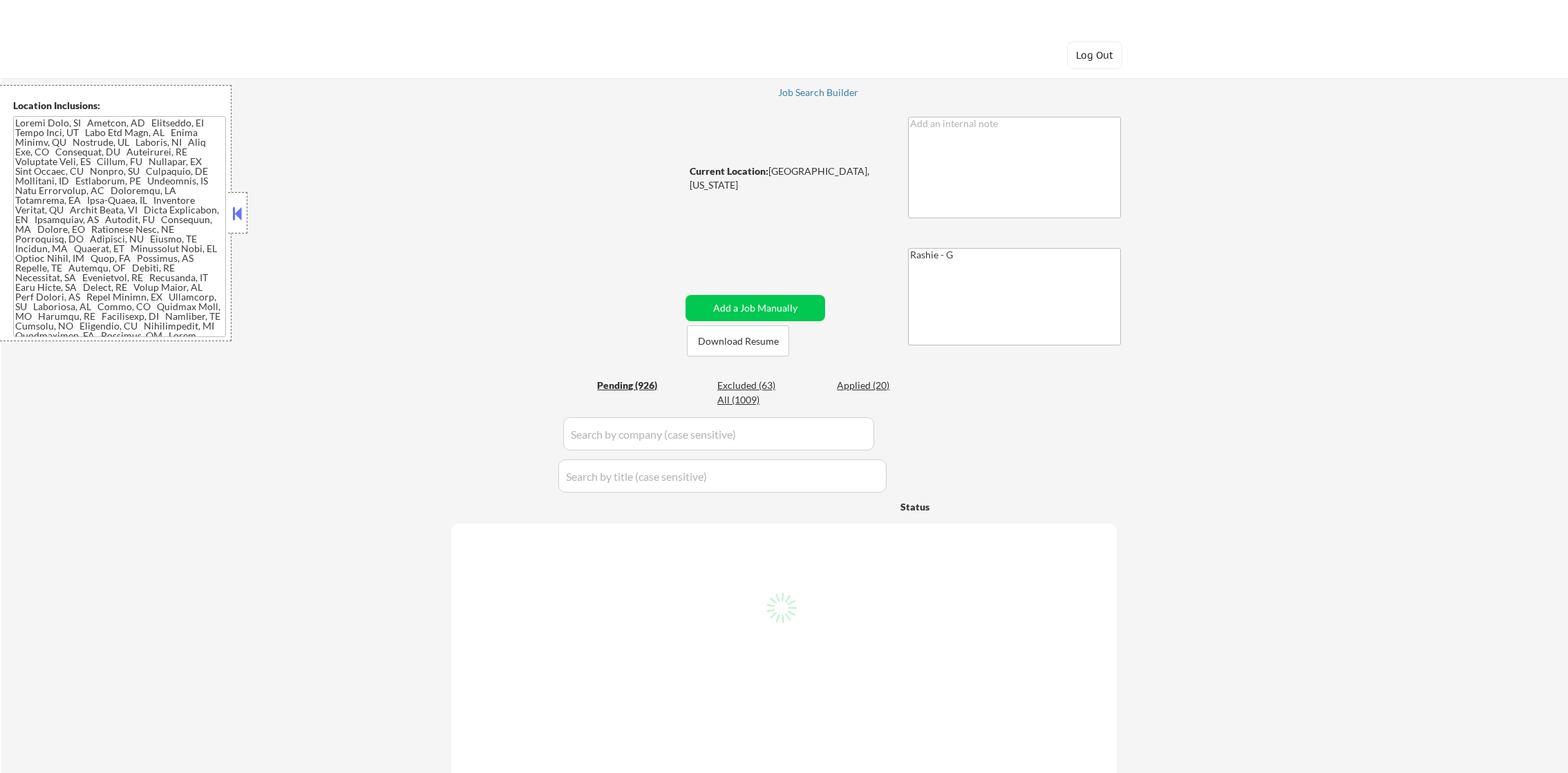
select select ""pending""
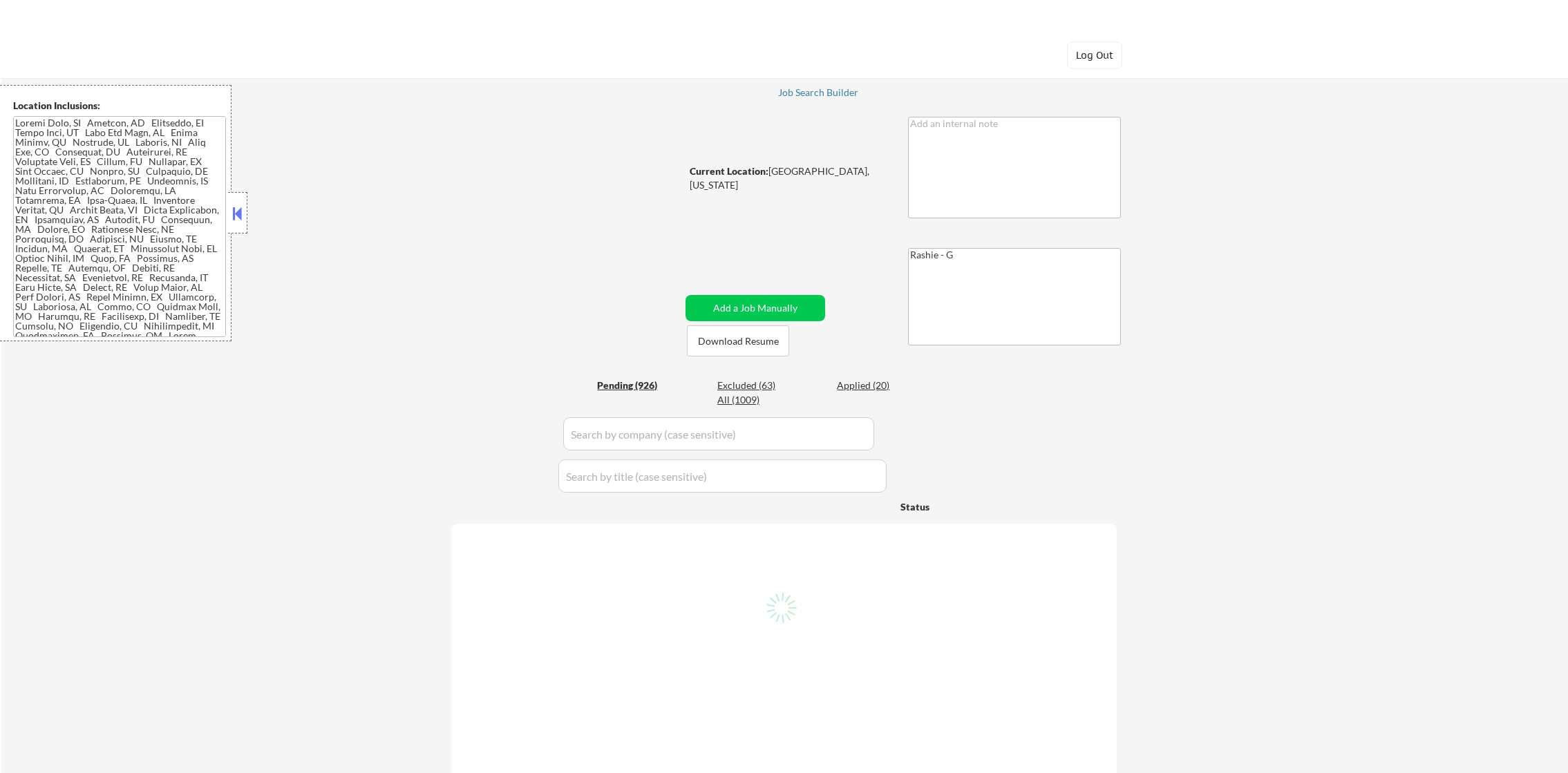
select select ""pending""
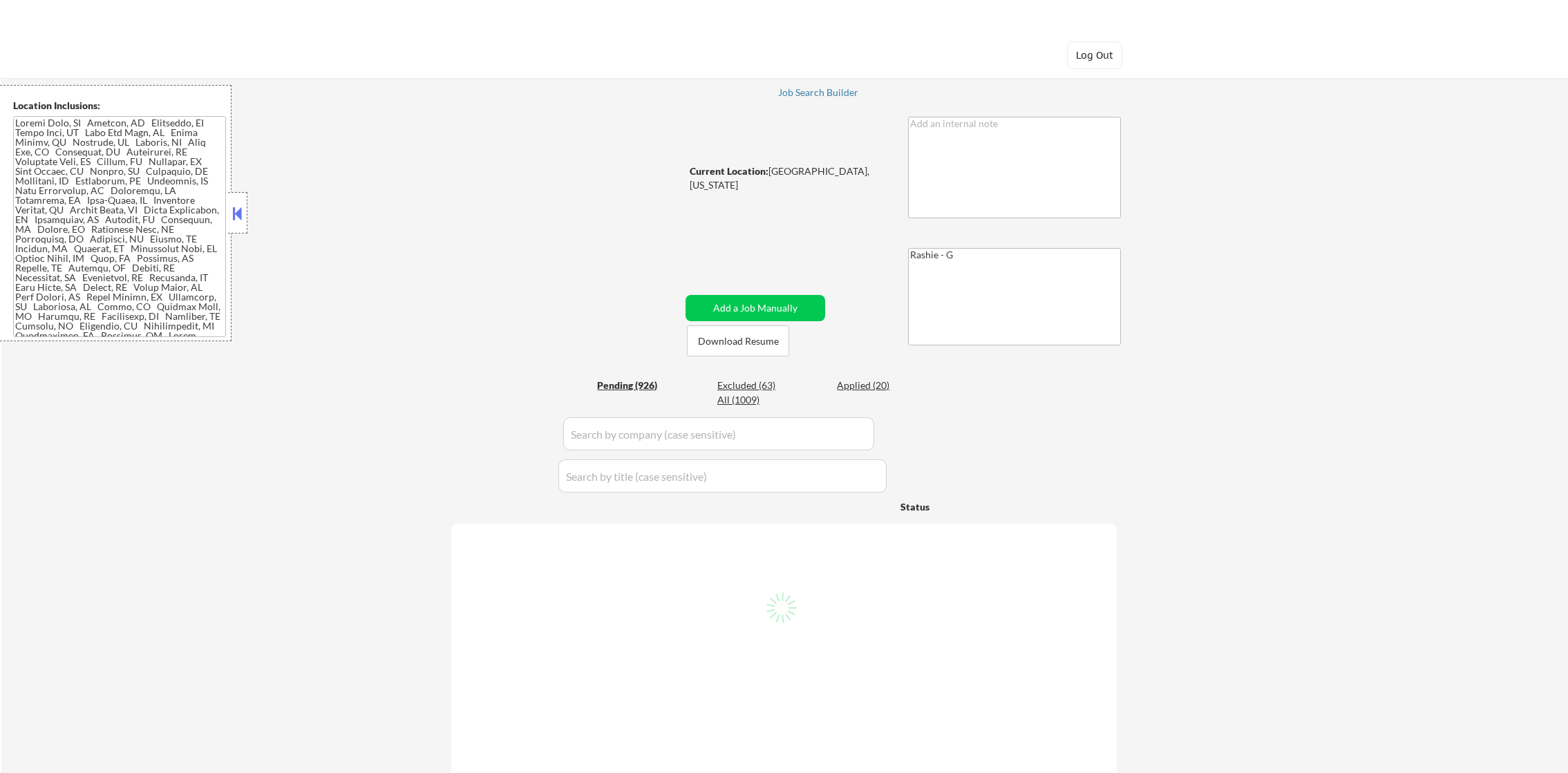
select select ""pending""
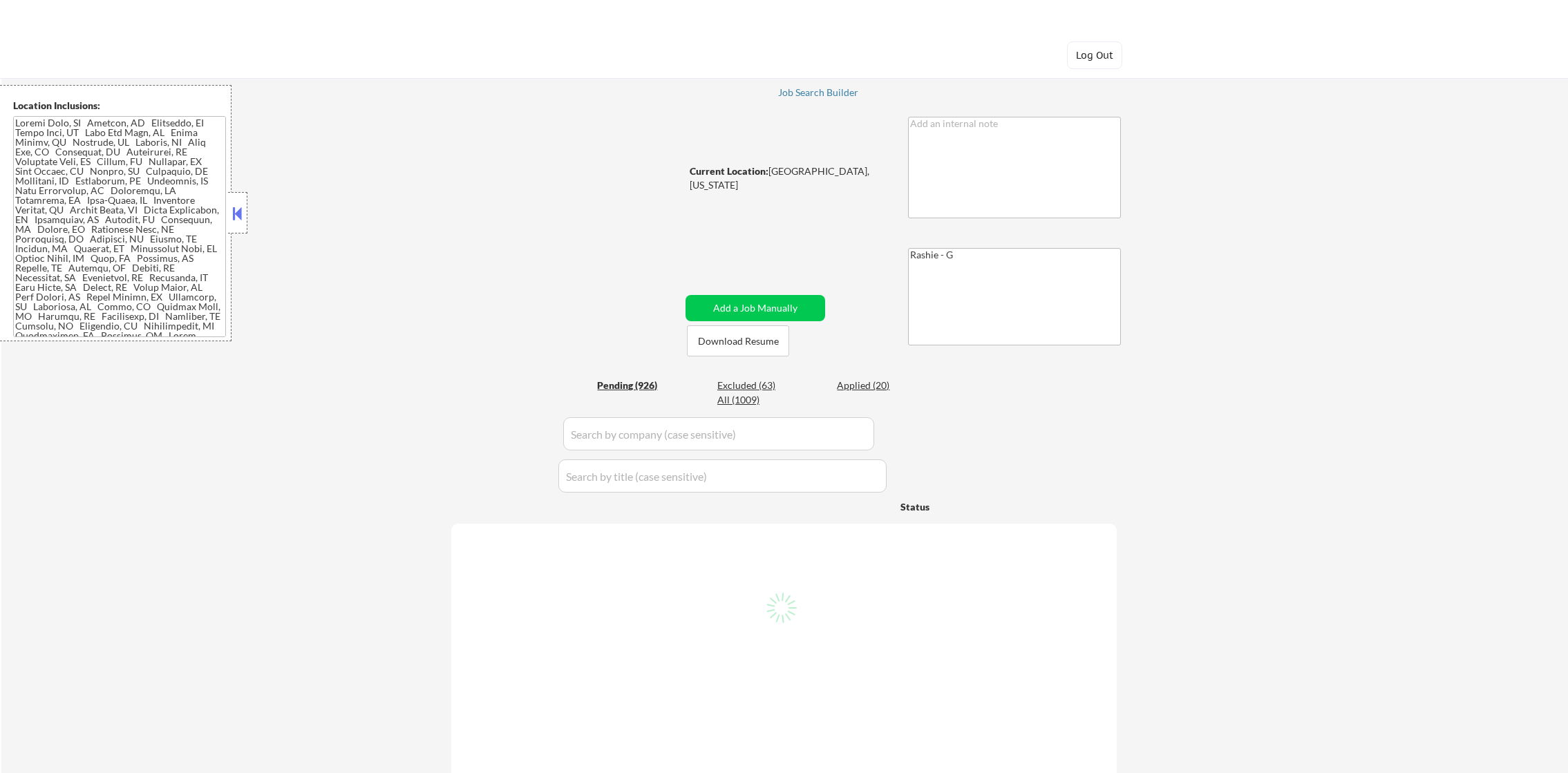
select select ""pending""
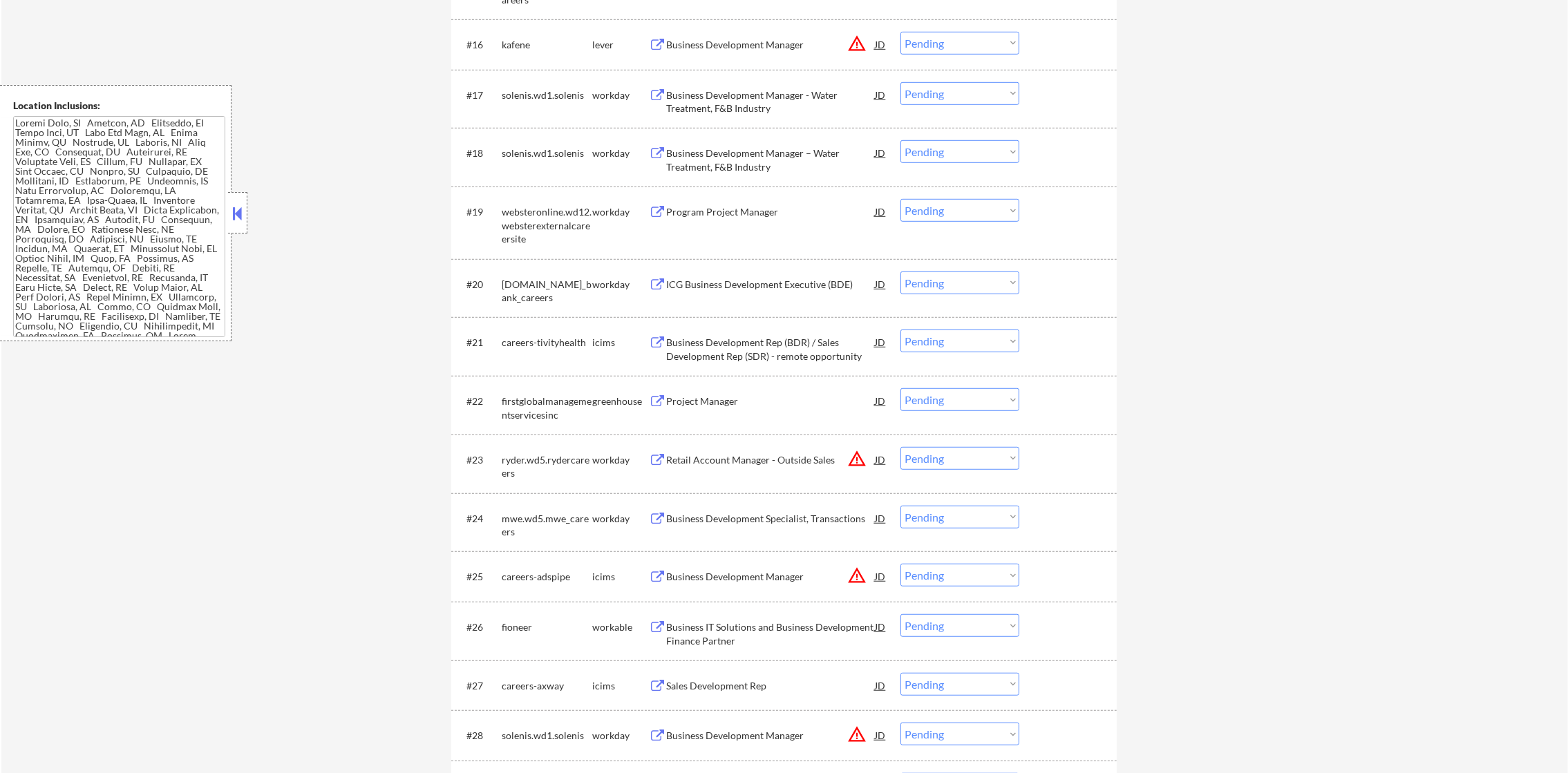
scroll to position [1346, 0]
click at [854, 39] on button "warning_amber" at bounding box center [856, 42] width 19 height 19
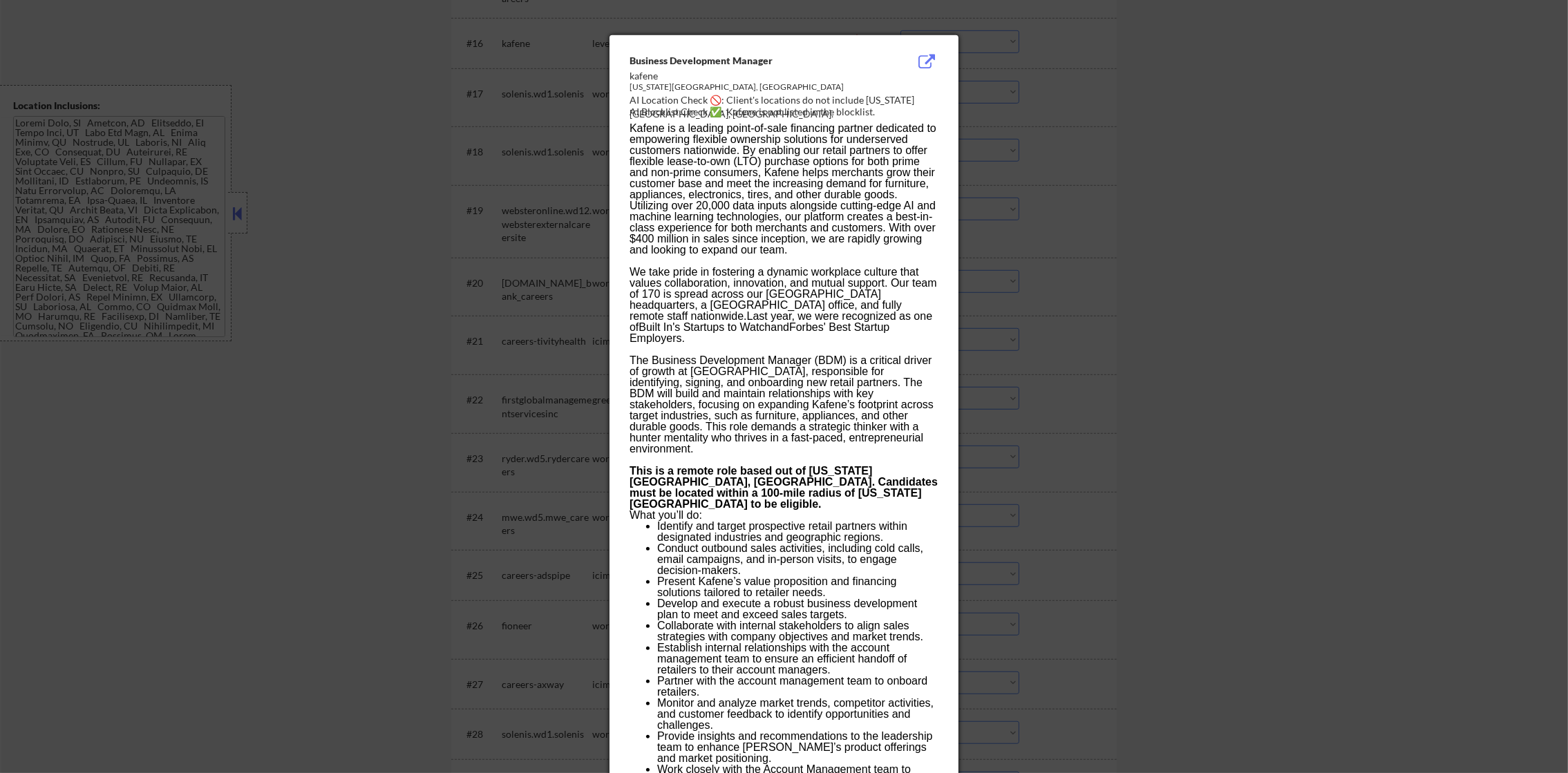
click at [1028, 108] on div at bounding box center [784, 386] width 1568 height 773
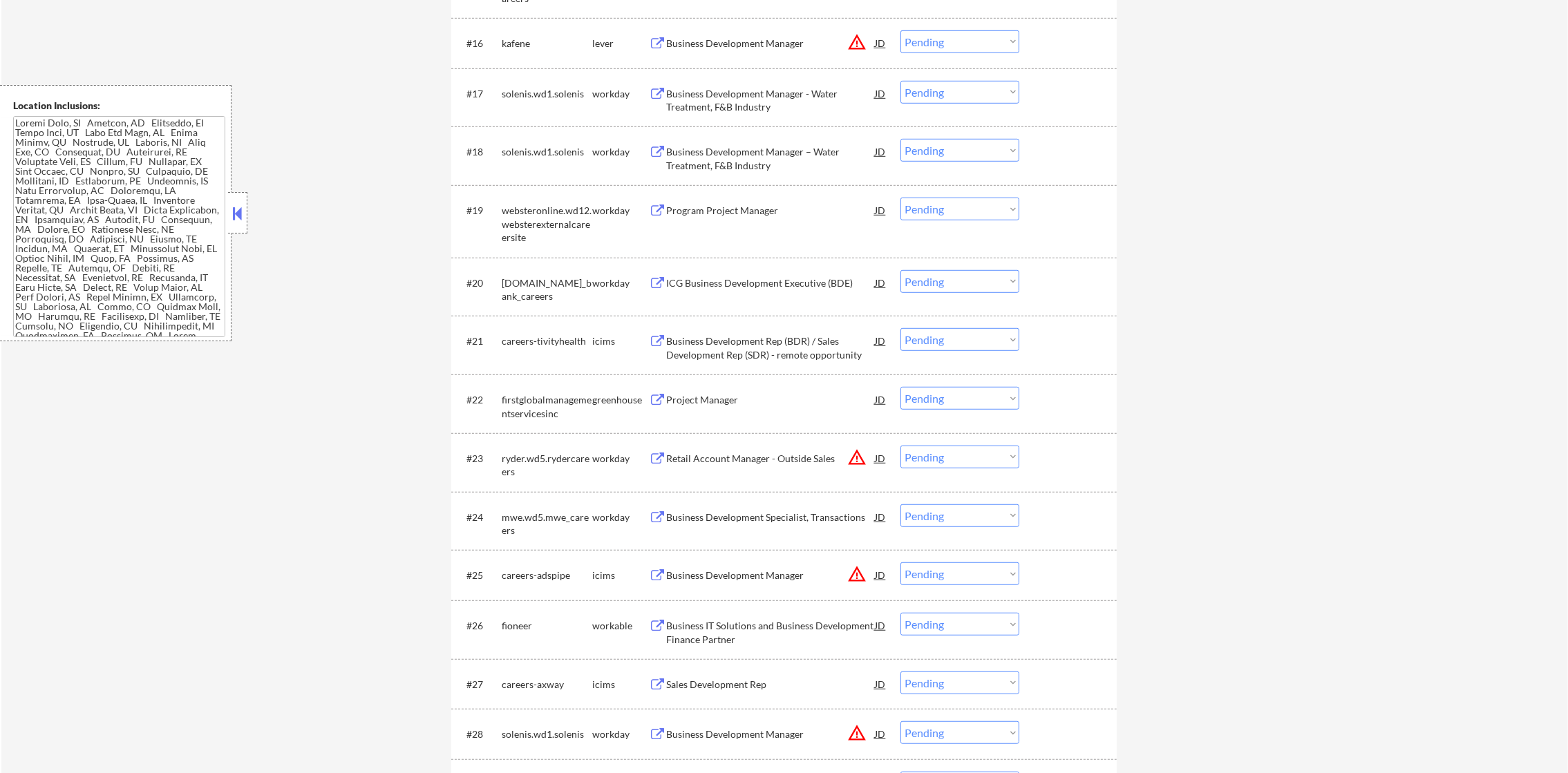
click at [958, 50] on select "Choose an option... Pending Applied Excluded (Questions) Excluded (Expired) Exc…" at bounding box center [959, 42] width 118 height 23
click at [901, 31] on select "Choose an option... Pending Applied Excluded (Questions) Excluded (Expired) Exc…" at bounding box center [959, 42] width 118 height 23
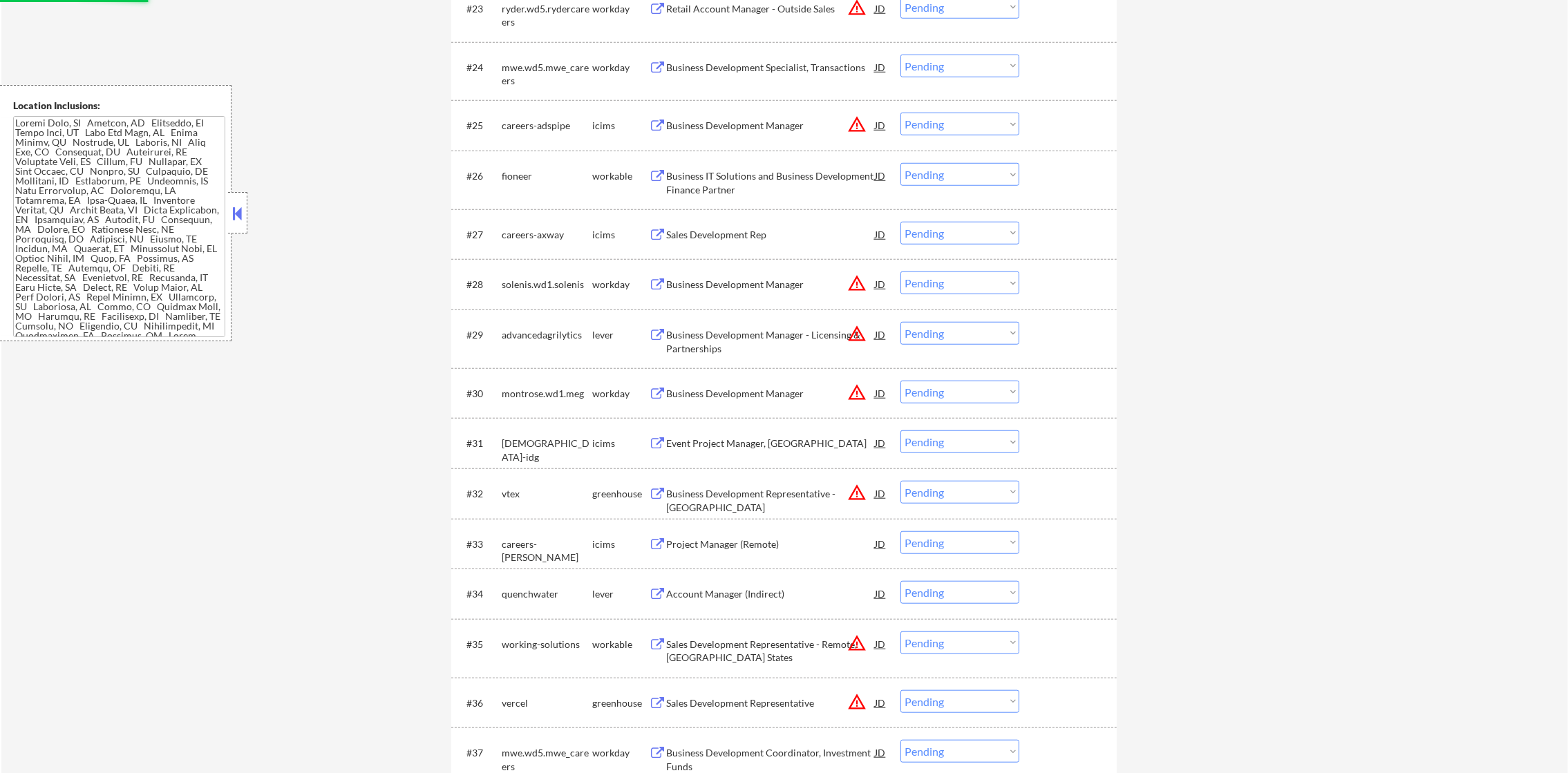
select select ""pending""
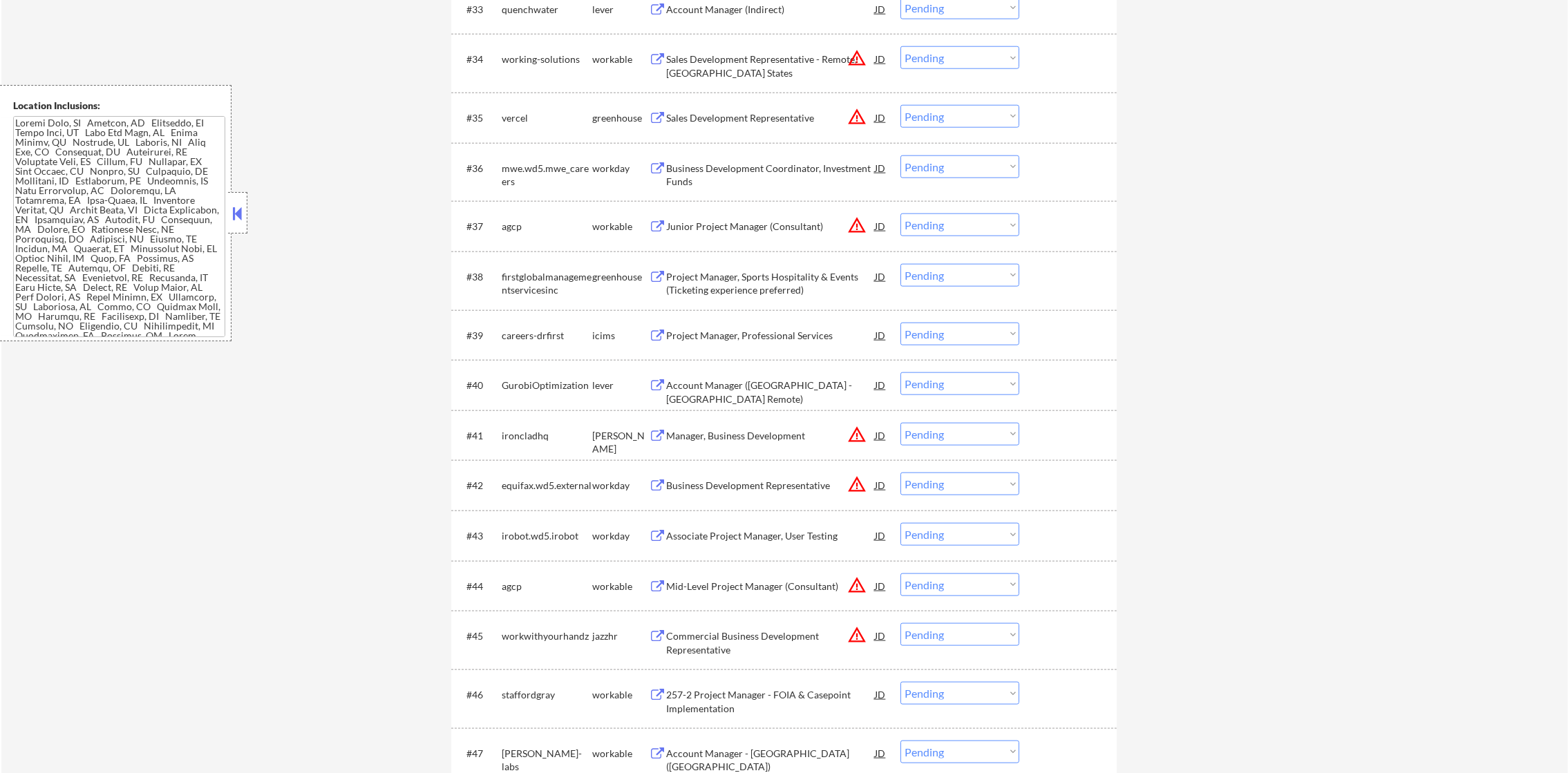
scroll to position [2313, 0]
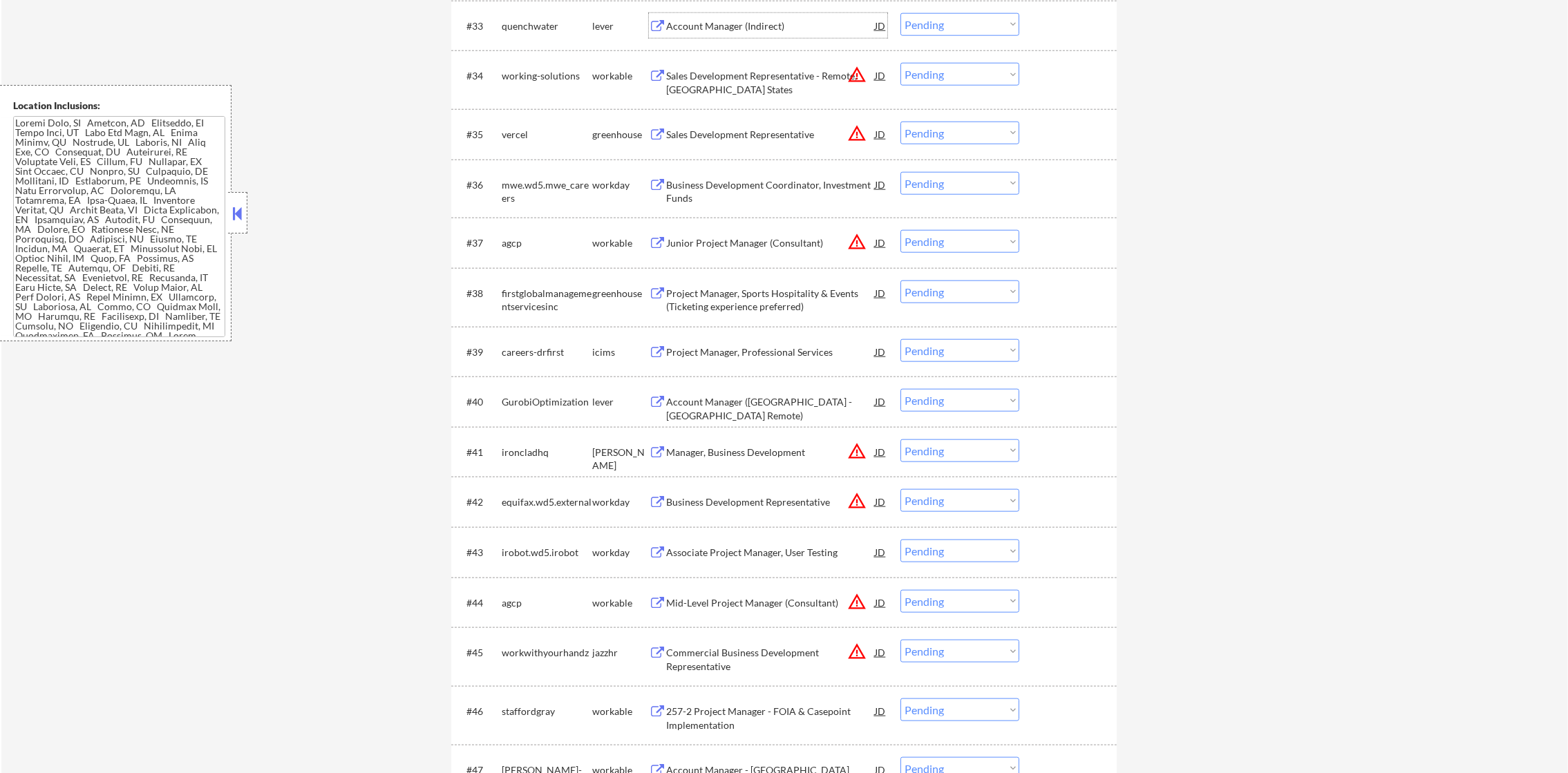
click at [803, 13] on div "Account Manager (Indirect)" at bounding box center [771, 26] width 209 height 25
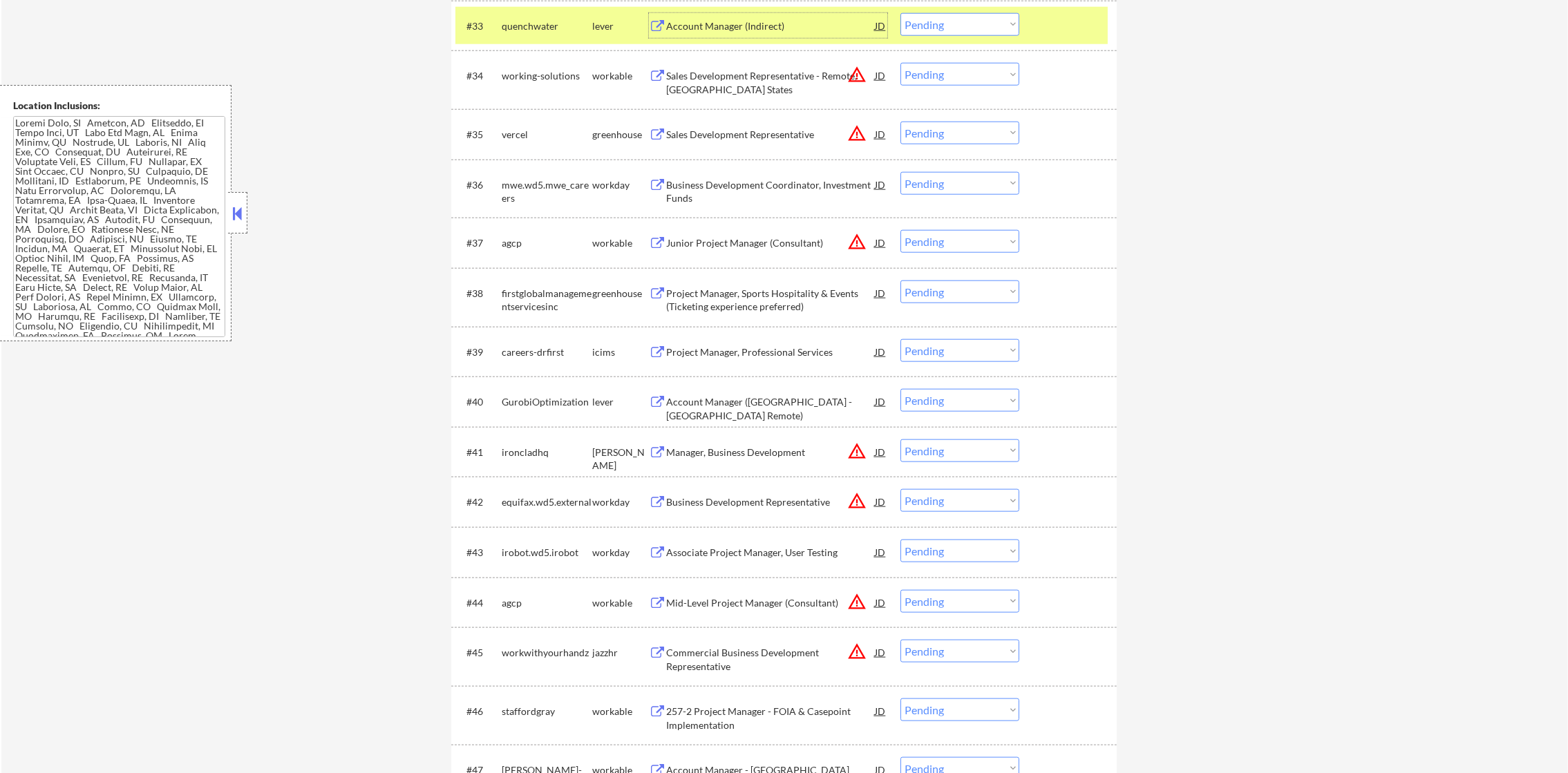
click at [526, 38] on div "#33 quenchwater lever Account Manager (Indirect) JD Choose an option... Pending…" at bounding box center [781, 25] width 652 height 38
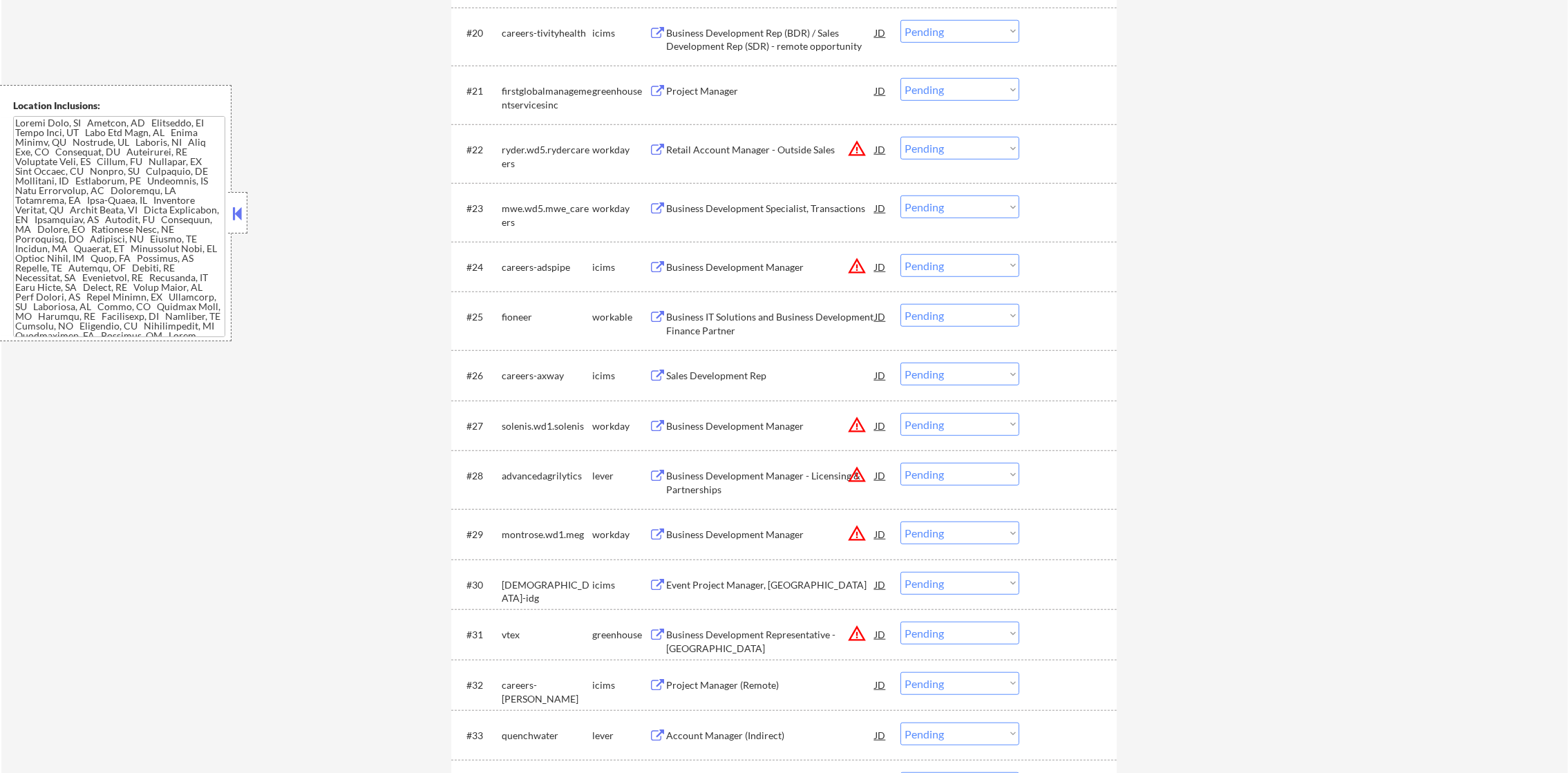
scroll to position [216, 0]
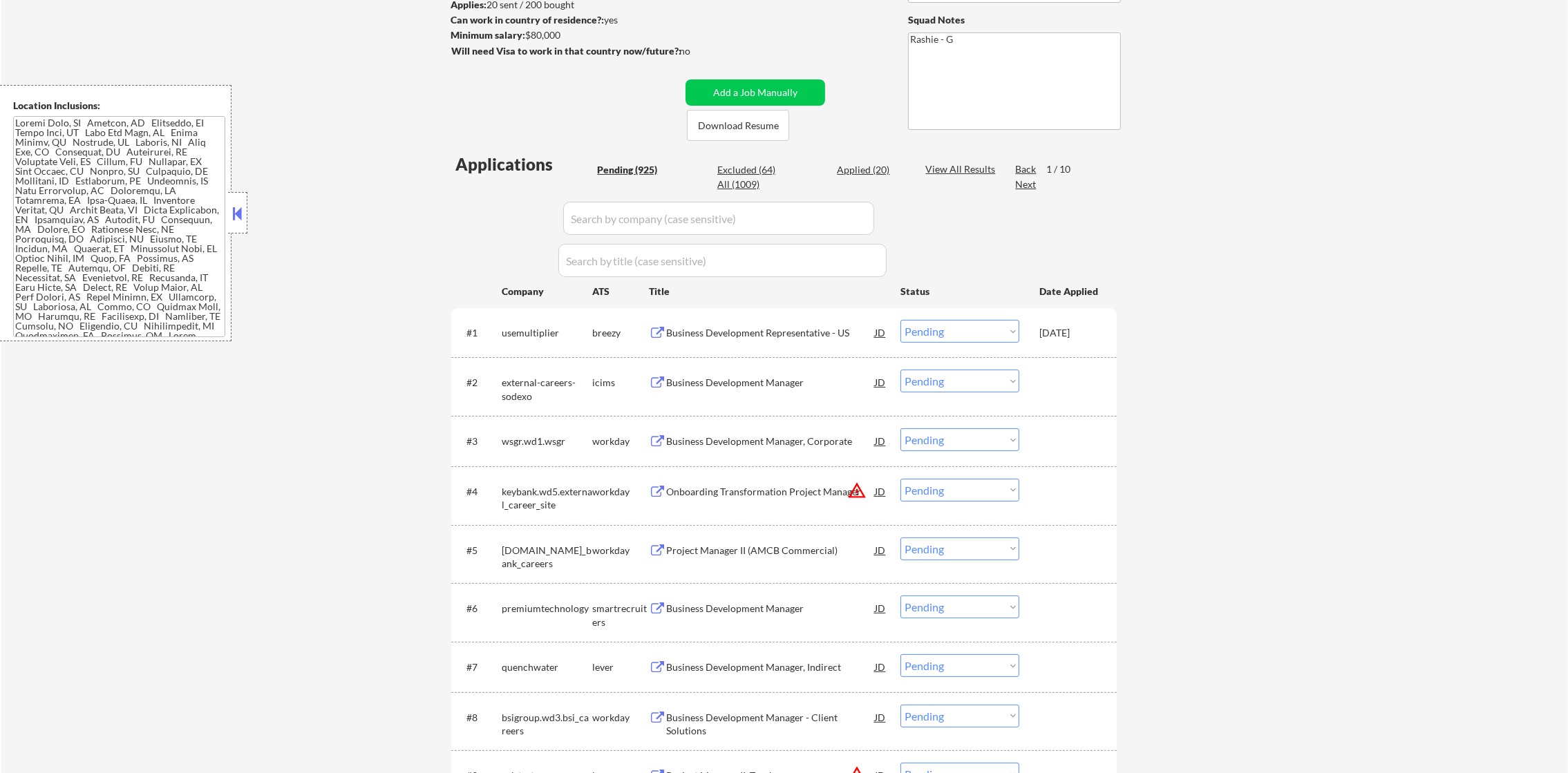
click at [1022, 187] on div "Next" at bounding box center [1026, 184] width 22 height 13
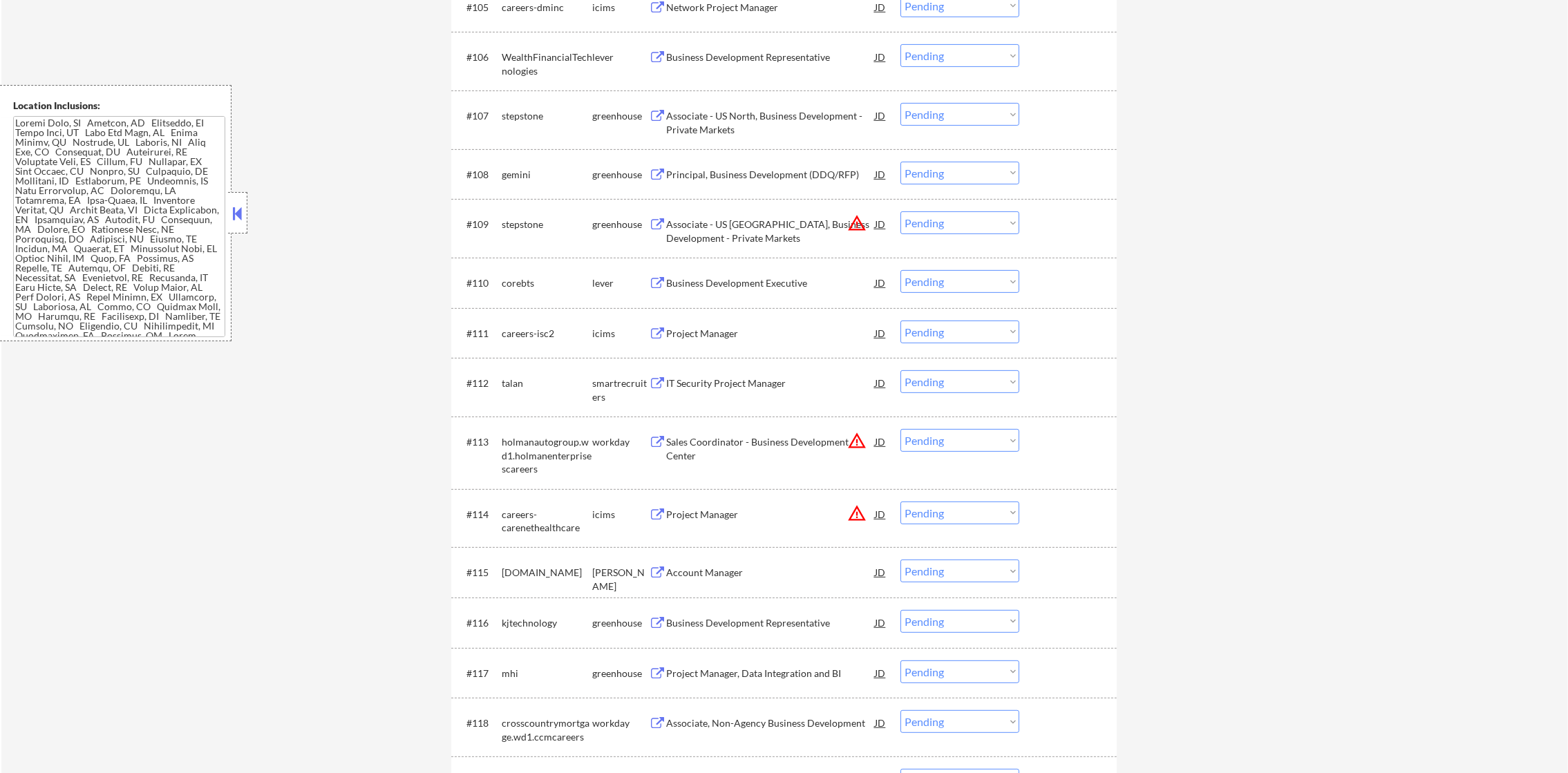
scroll to position [802, 0]
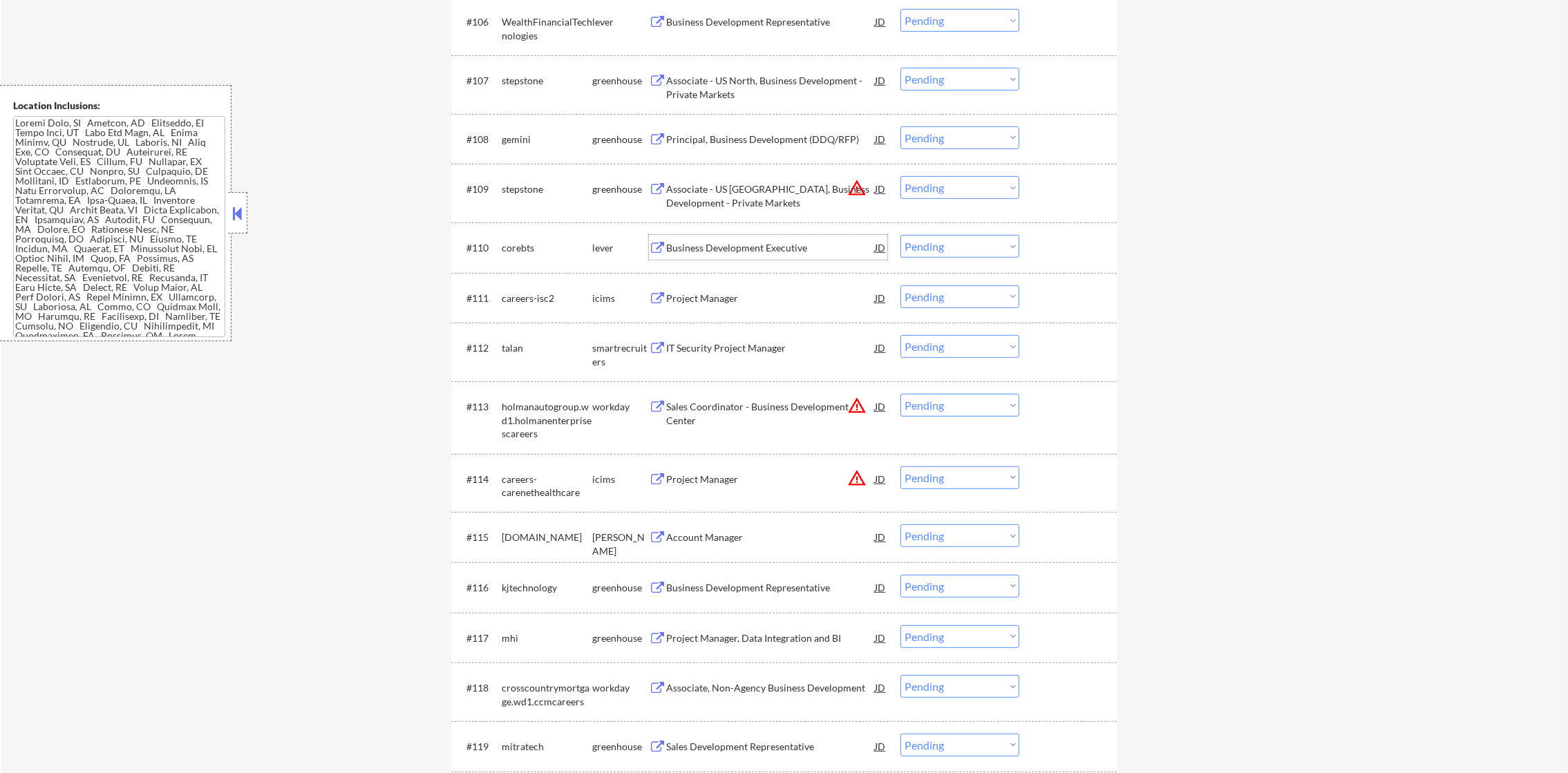
click at [753, 245] on div "Business Development Executive" at bounding box center [771, 247] width 209 height 13
